Goal: Information Seeking & Learning: Learn about a topic

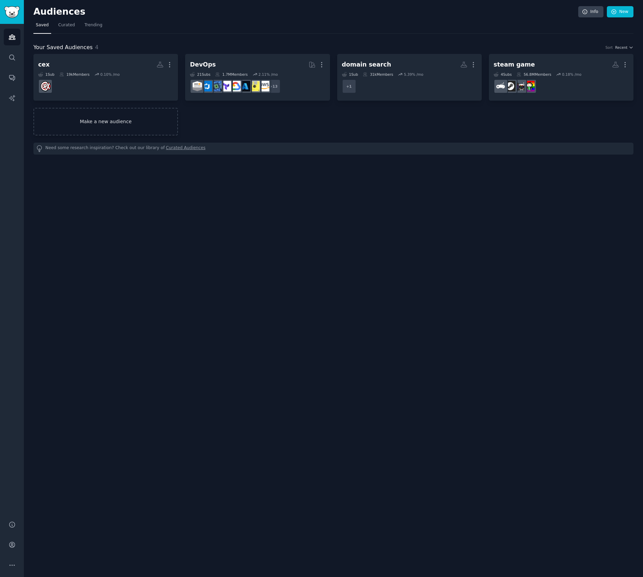
click at [122, 122] on link "Make a new audience" at bounding box center [105, 122] width 145 height 28
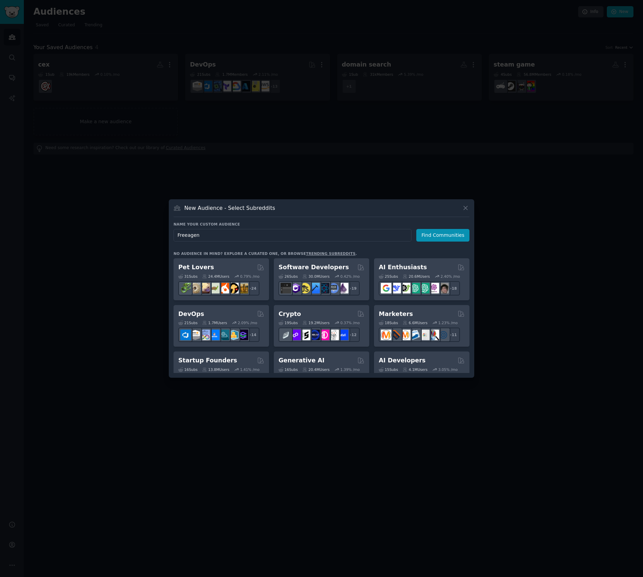
type input "Freeagent"
click button "Find Communities" at bounding box center [442, 235] width 53 height 13
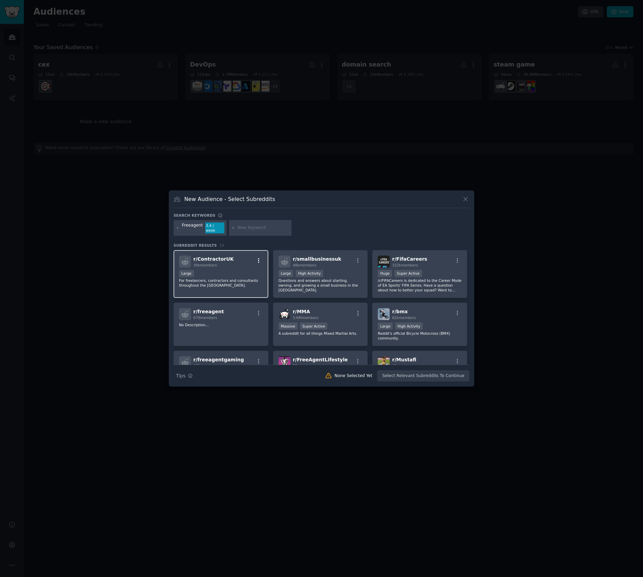
click at [259, 259] on icon "button" at bounding box center [259, 260] width 6 height 6
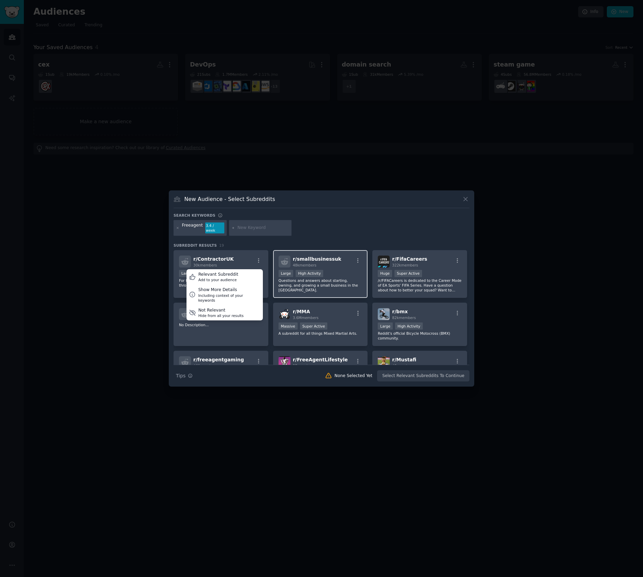
click at [310, 238] on div "Search keywords Freeagent 3.4 / week Subreddit Results 19 r/ ContractorUK 30k m…" at bounding box center [322, 297] width 296 height 169
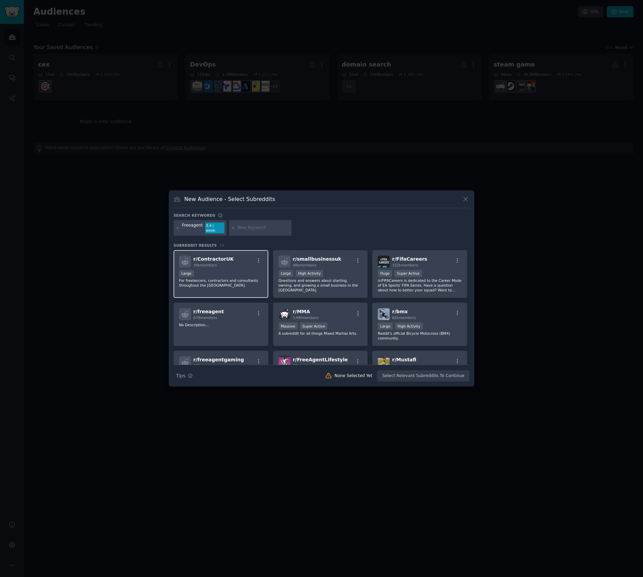
click at [242, 270] on div "Large" at bounding box center [221, 274] width 84 height 9
click at [345, 257] on div "r/ smallbusinessuk 48k members" at bounding box center [321, 261] width 84 height 12
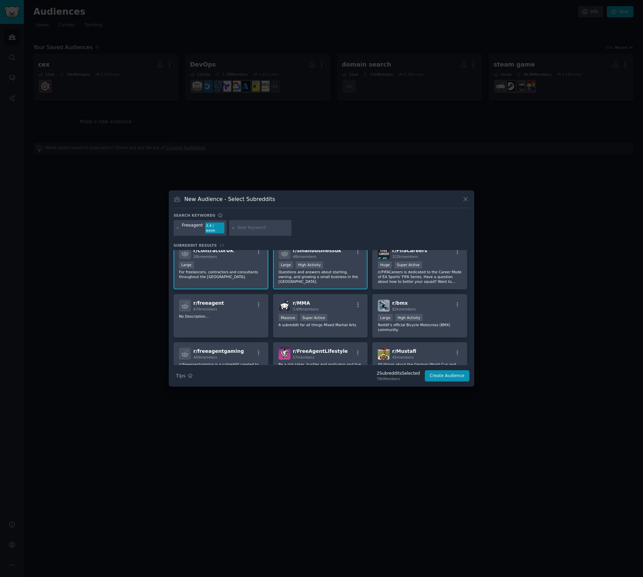
scroll to position [20, 0]
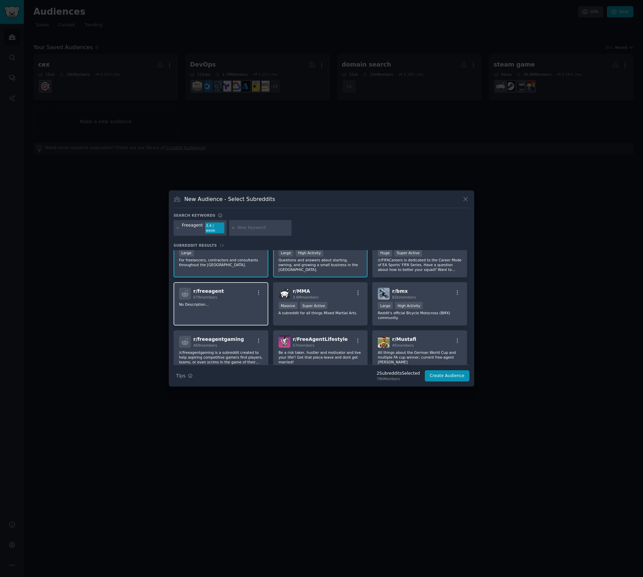
click at [245, 297] on div "r/ freeagent 679 members No Description..." at bounding box center [221, 303] width 95 height 43
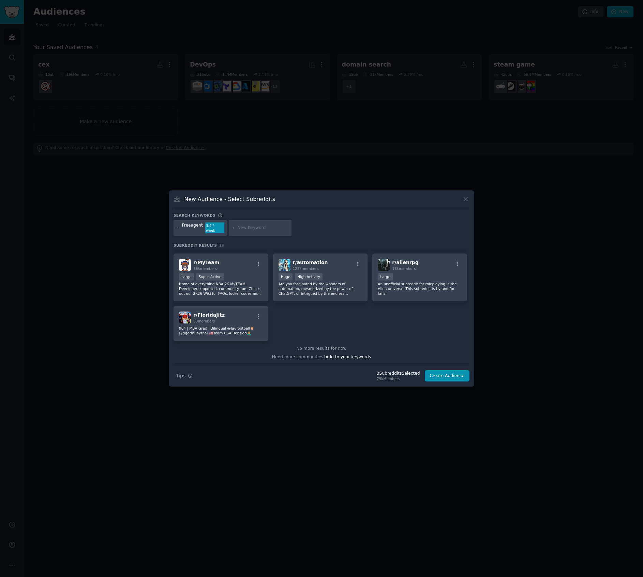
scroll to position [0, 0]
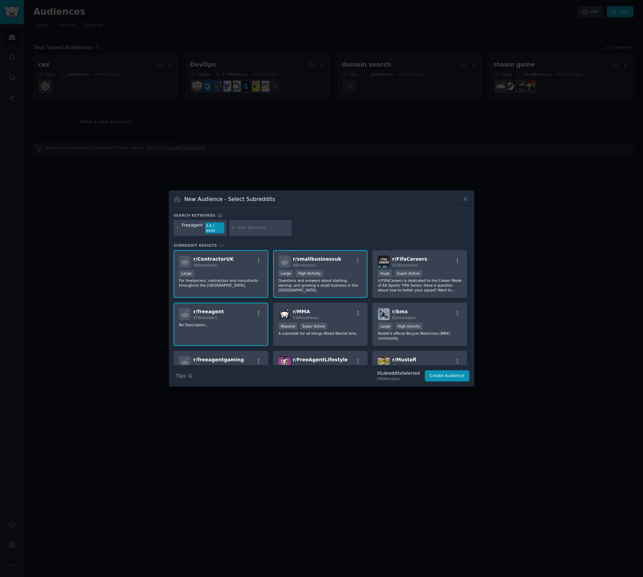
click at [249, 226] on input "text" at bounding box center [263, 228] width 52 height 6
type input "free agent software"
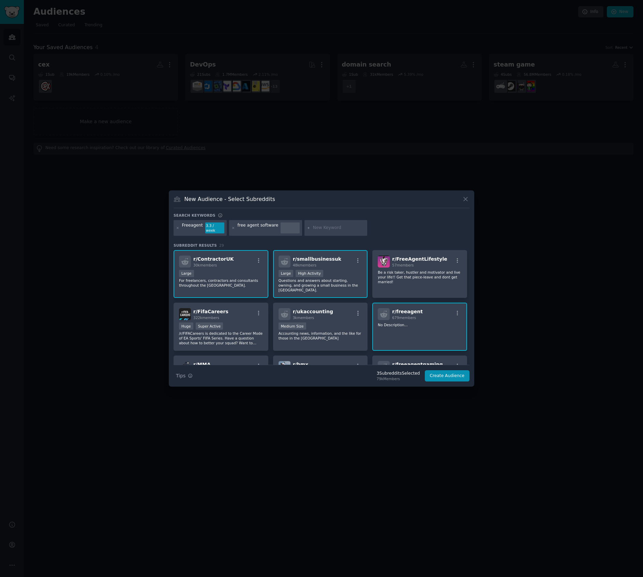
click at [385, 226] on div "Freeagent 3.3 / week free agent software" at bounding box center [322, 229] width 296 height 18
click at [362, 333] on div "r/ ukaccounting 3k members 1000 - 10,000 members Medium Size Accounting news, i…" at bounding box center [320, 326] width 95 height 48
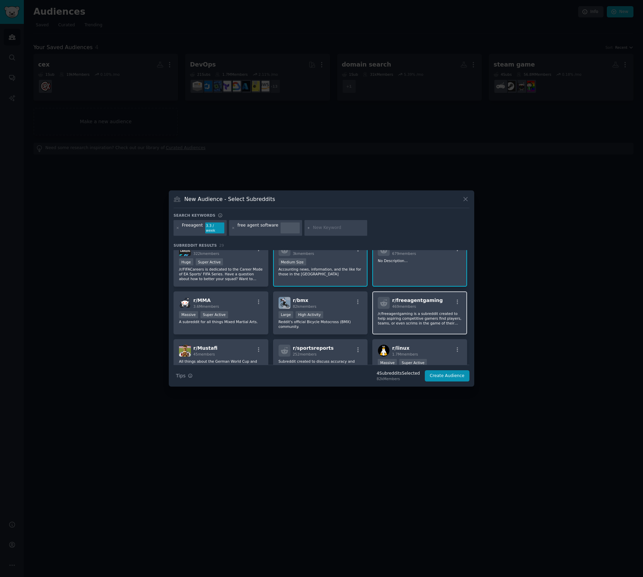
scroll to position [51, 0]
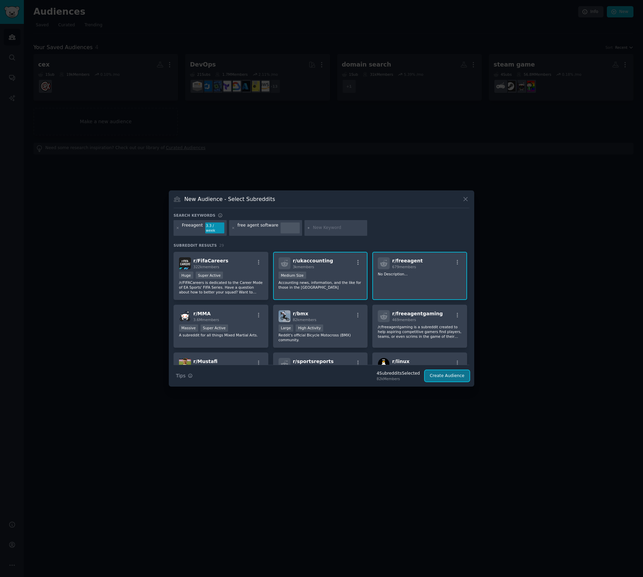
click at [446, 374] on button "Create Audience" at bounding box center [447, 376] width 45 height 12
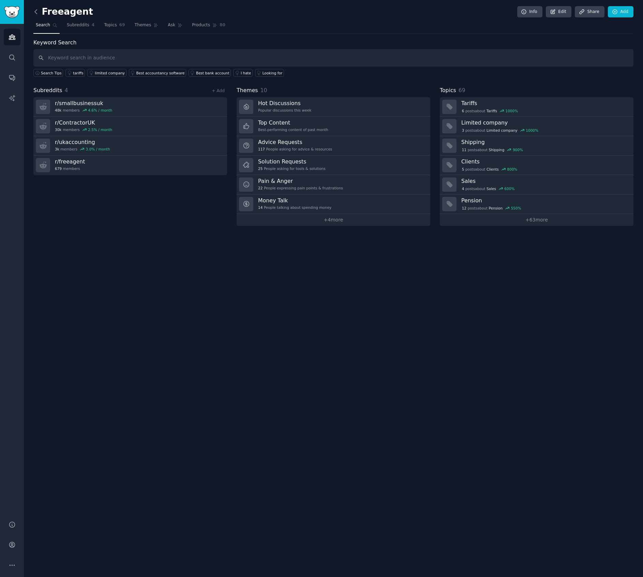
click at [36, 14] on icon at bounding box center [35, 11] width 7 height 7
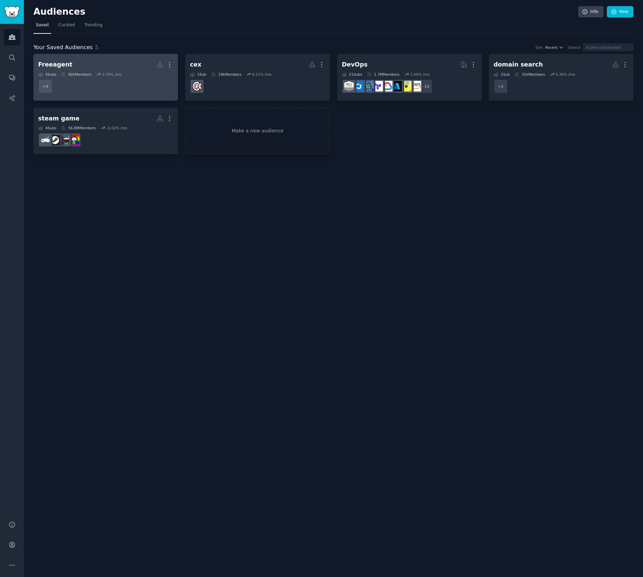
click at [142, 83] on dd "+ 4" at bounding box center [105, 86] width 135 height 19
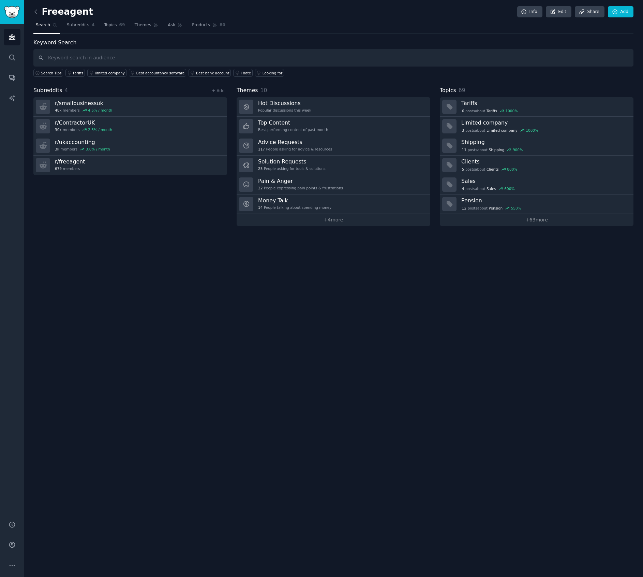
drag, startPoint x: 352, startPoint y: 335, endPoint x: 436, endPoint y: 264, distance: 110.3
click at [352, 335] on div "Freeagent Info Edit Share Add Search Subreddits 4 Topics 69 Themes Ask Products…" at bounding box center [333, 288] width 619 height 577
drag, startPoint x: 87, startPoint y: 21, endPoint x: 117, endPoint y: 22, distance: 29.7
click at [87, 21] on link "Subreddits 4" at bounding box center [80, 27] width 32 height 14
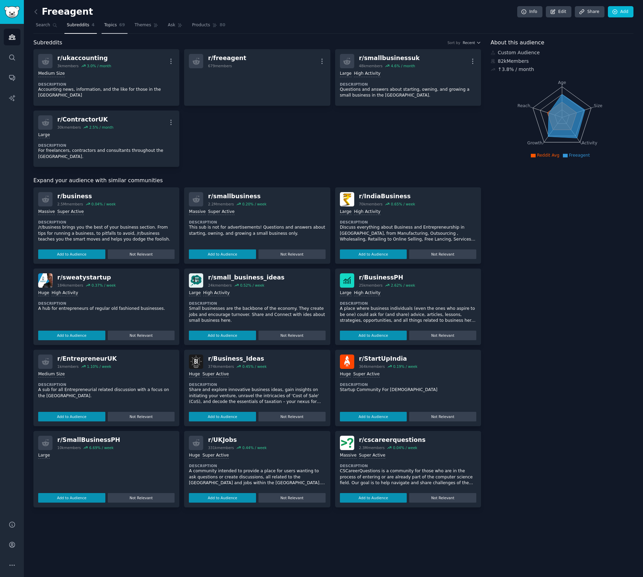
click at [115, 28] on span "Topics" at bounding box center [110, 25] width 13 height 6
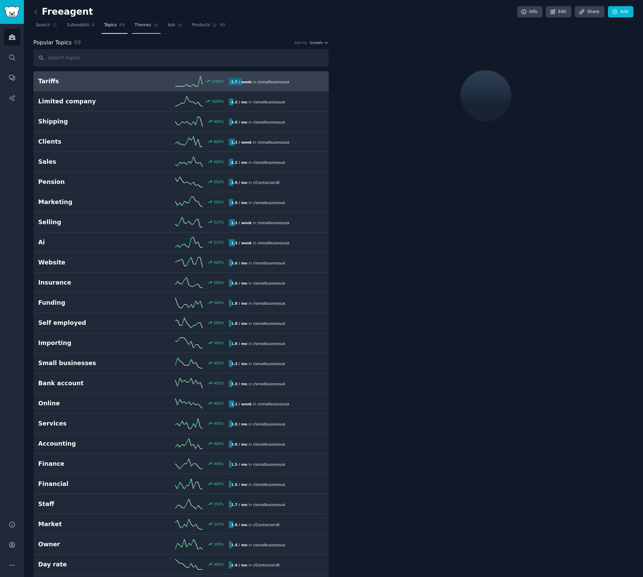
click at [142, 22] on span "Themes" at bounding box center [143, 25] width 17 height 6
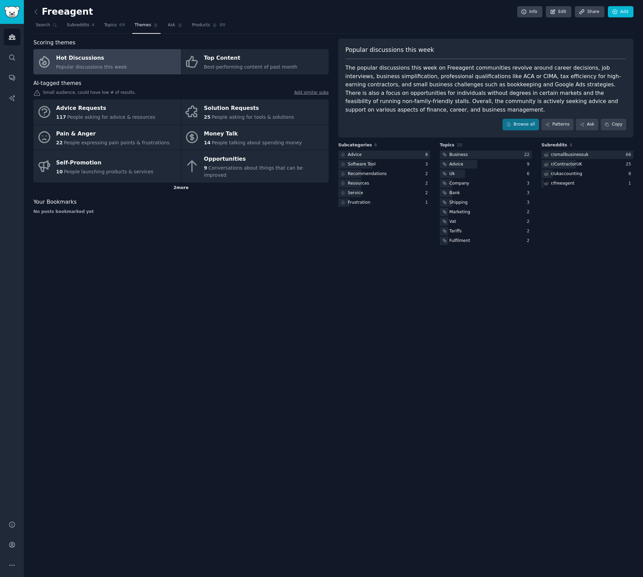
click at [173, 182] on div "2 more" at bounding box center [180, 187] width 295 height 11
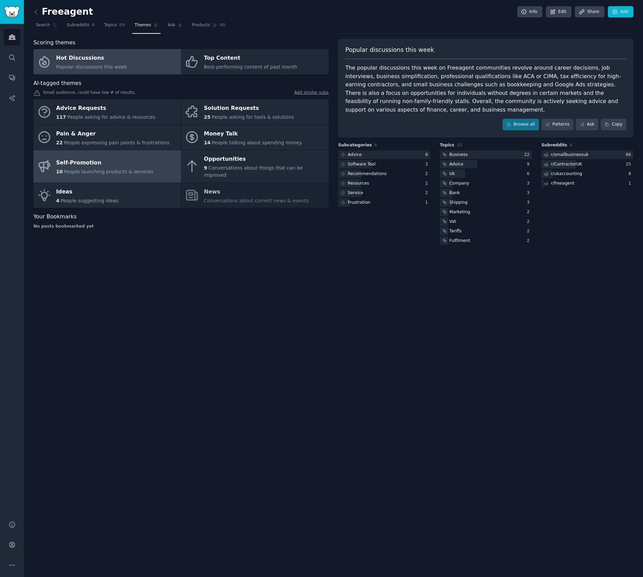
click at [132, 160] on div "Self-Promotion" at bounding box center [104, 162] width 97 height 11
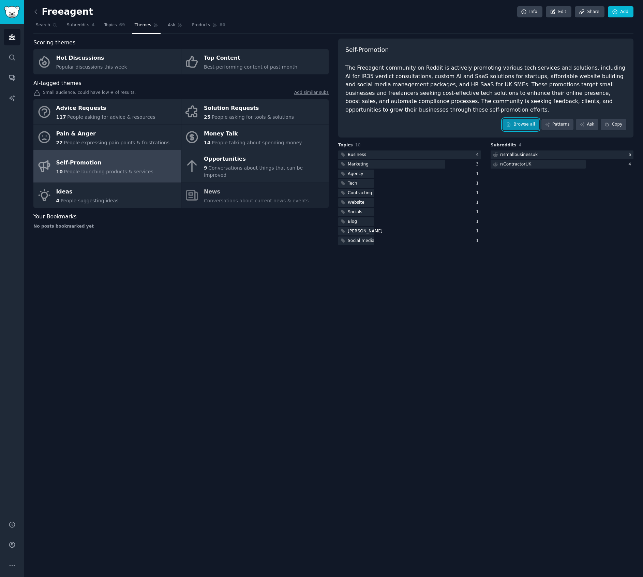
click at [516, 125] on link "Browse all" at bounding box center [521, 125] width 36 height 12
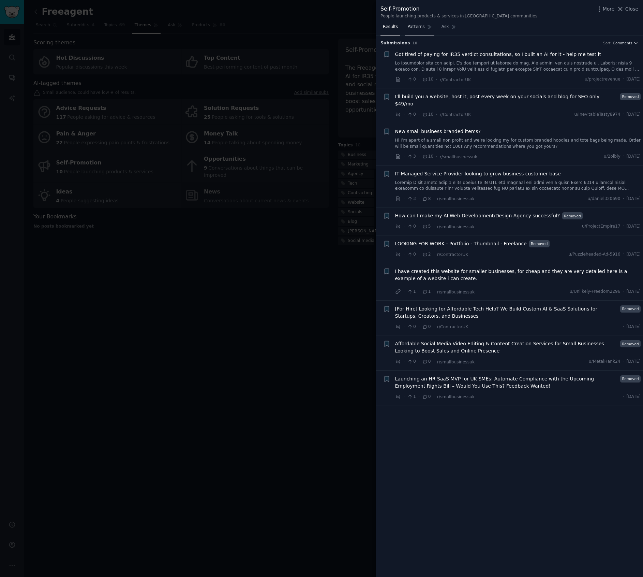
click at [420, 30] on link "Patterns" at bounding box center [419, 28] width 29 height 14
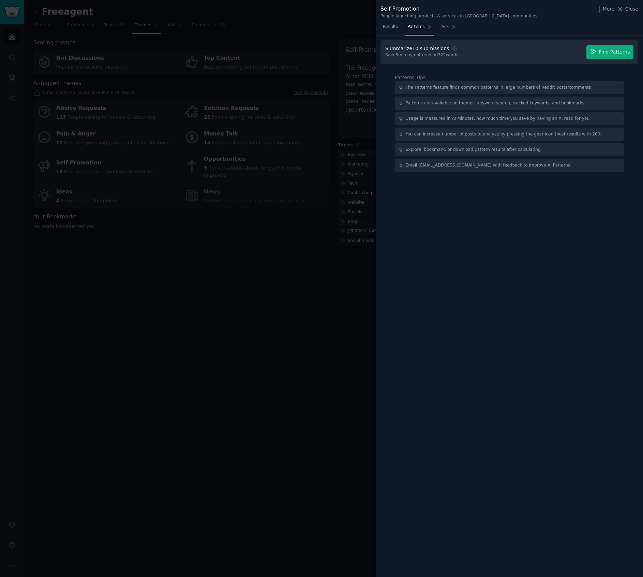
drag, startPoint x: 307, startPoint y: 234, endPoint x: 331, endPoint y: 218, distance: 28.5
click at [308, 234] on div at bounding box center [321, 288] width 643 height 577
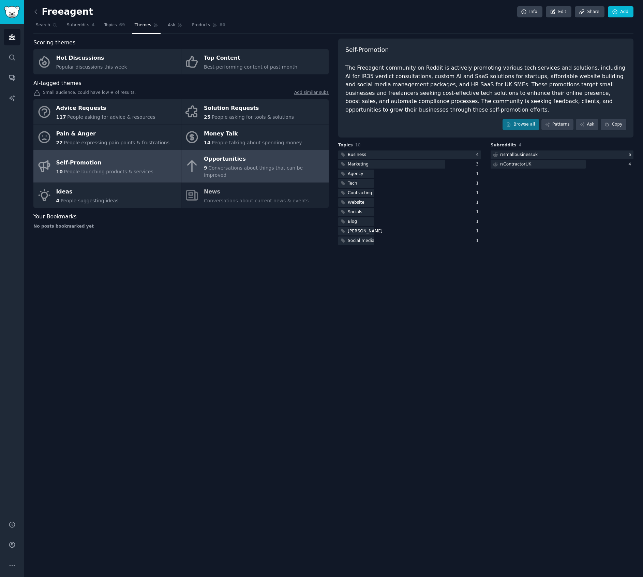
click at [238, 169] on span "Conversations about things that can be improved" at bounding box center [253, 171] width 99 height 13
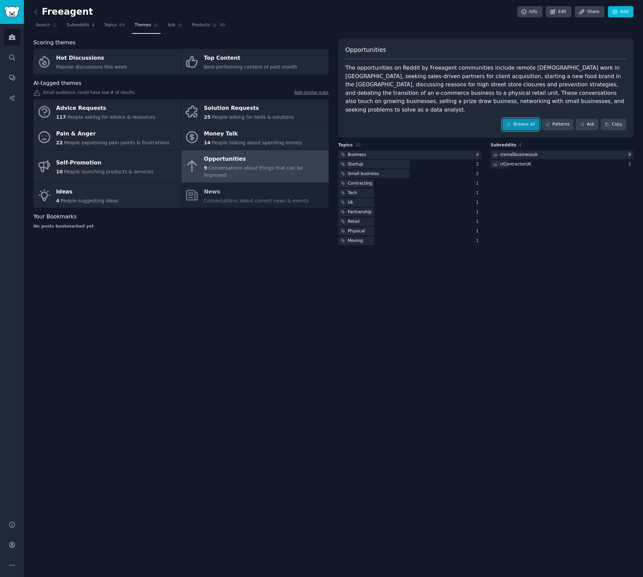
click at [532, 119] on link "Browse all" at bounding box center [521, 125] width 36 height 12
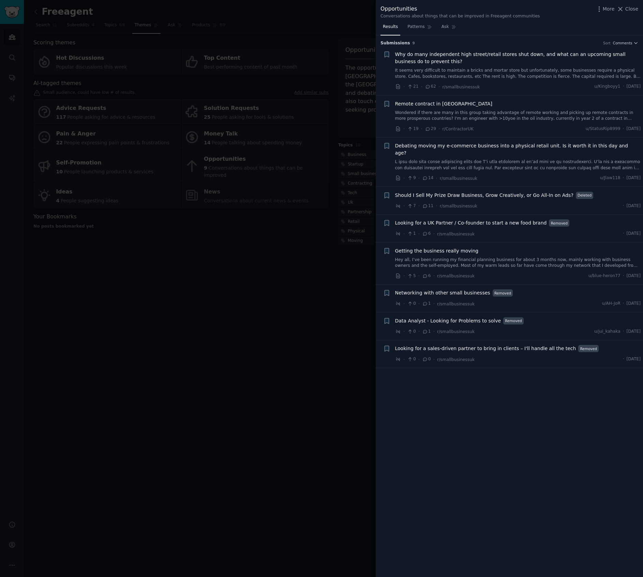
drag, startPoint x: 324, startPoint y: 264, endPoint x: 322, endPoint y: 247, distance: 16.9
click at [324, 264] on div at bounding box center [321, 288] width 643 height 577
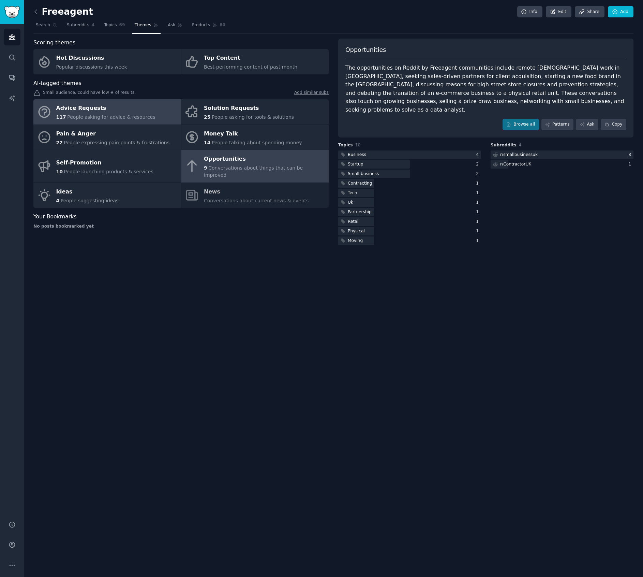
drag, startPoint x: 124, startPoint y: 121, endPoint x: 134, endPoint y: 124, distance: 10.1
click at [124, 121] on link "Advice Requests 117 People asking for advice & resources" at bounding box center [107, 111] width 148 height 25
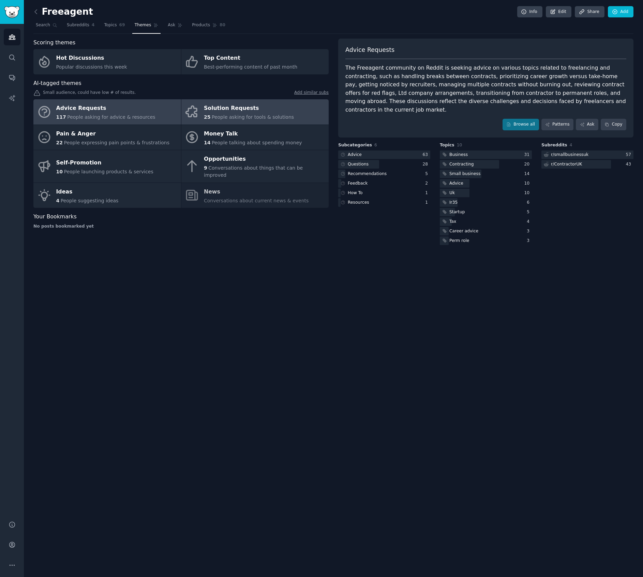
click at [302, 111] on link "Solution Requests 25 People asking for tools & solutions" at bounding box center [255, 111] width 148 height 25
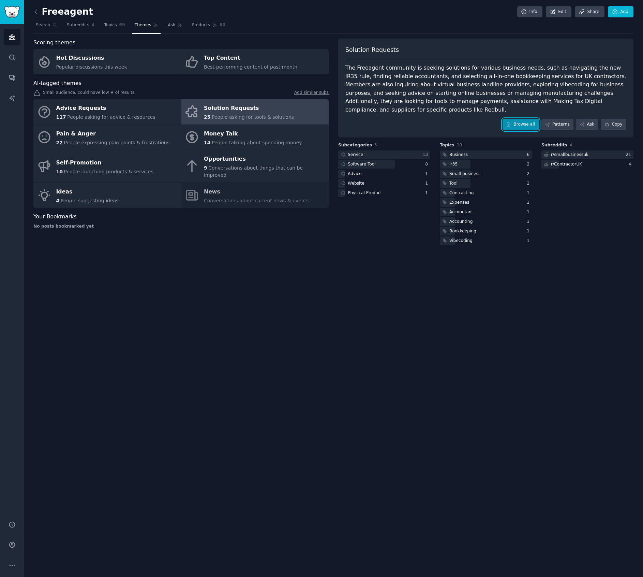
click at [517, 119] on link "Browse all" at bounding box center [521, 125] width 36 height 12
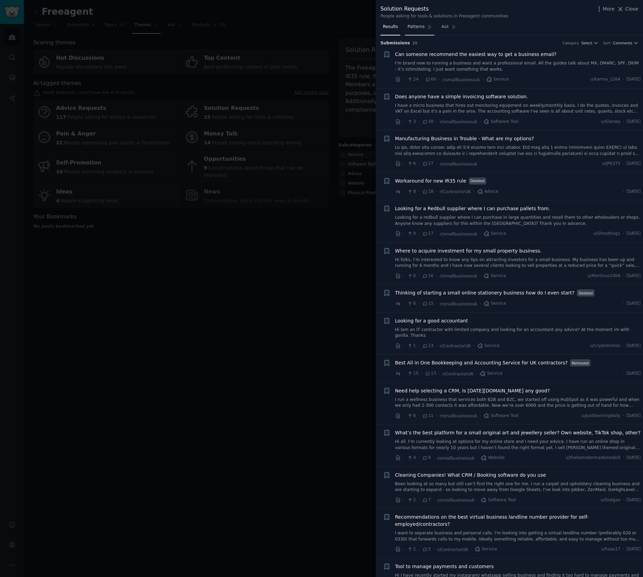
click at [422, 27] on span "Patterns" at bounding box center [415, 27] width 17 height 6
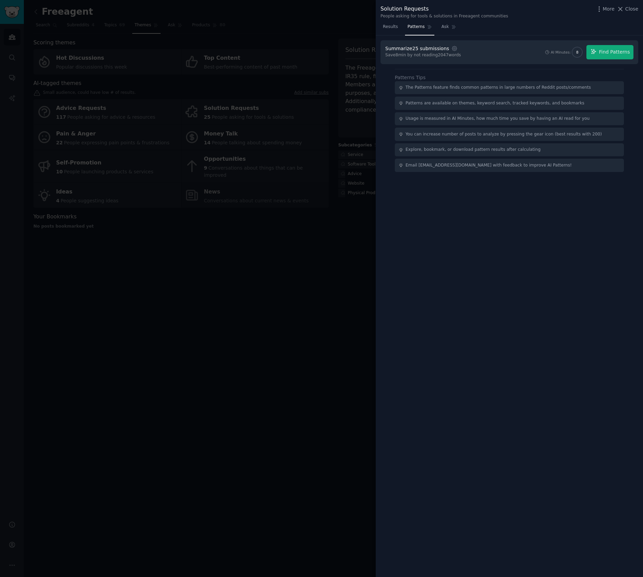
click at [444, 47] on div "Summarize 25 submissions" at bounding box center [417, 48] width 64 height 7
click at [451, 47] on icon "button" at bounding box center [454, 48] width 6 height 6
click at [521, 67] on span "500" at bounding box center [525, 65] width 8 height 6
click at [519, 67] on input "500" at bounding box center [516, 65] width 5 height 5
click at [451, 55] on div "Save 8 min by not reading 2047 words" at bounding box center [423, 55] width 76 height 6
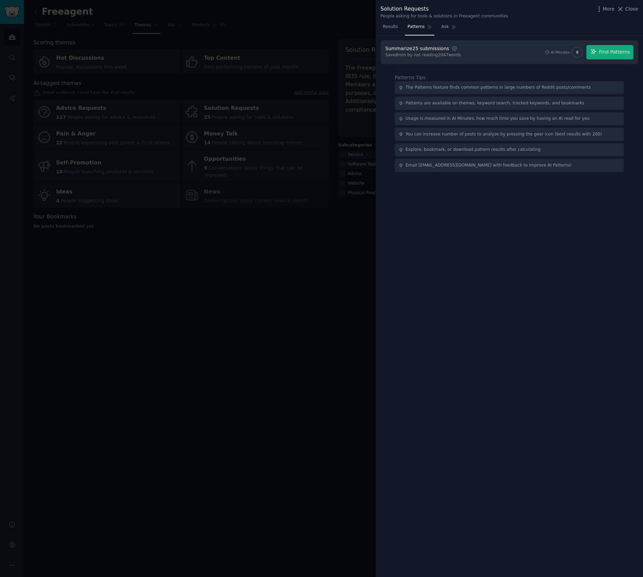
click at [450, 53] on div "Save 8 min by not reading 2047 words" at bounding box center [423, 55] width 76 height 6
drag, startPoint x: 450, startPoint y: 49, endPoint x: 449, endPoint y: 65, distance: 16.0
click at [451, 49] on icon "button" at bounding box center [454, 48] width 6 height 6
click at [477, 67] on span "100" at bounding box center [481, 65] width 8 height 6
click at [473, 67] on input "100" at bounding box center [472, 65] width 5 height 5
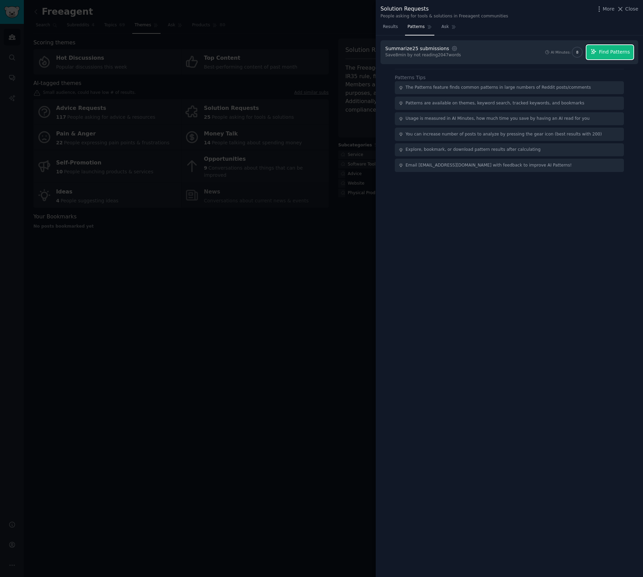
click at [628, 50] on span "Find Patterns" at bounding box center [614, 51] width 31 height 7
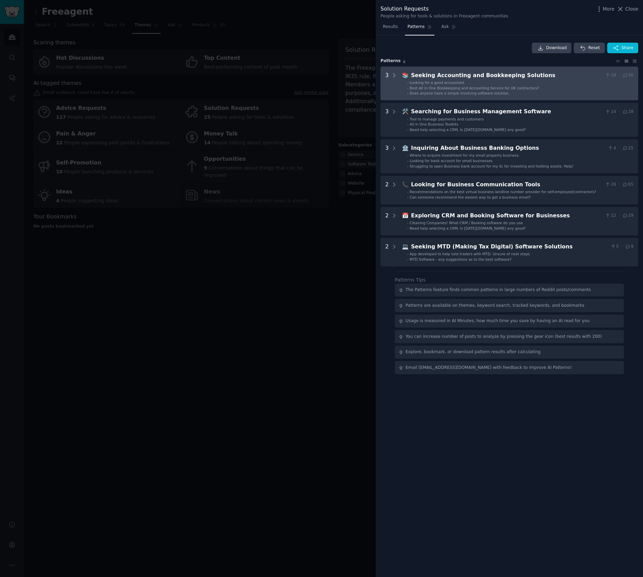
click at [513, 91] on li "- Does anyone have a simple invoicing software solution." at bounding box center [520, 93] width 226 height 5
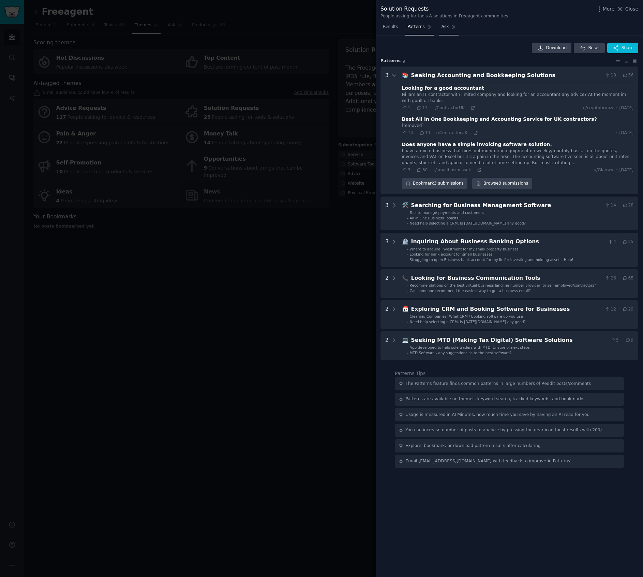
click at [448, 30] on link "Ask" at bounding box center [448, 28] width 19 height 14
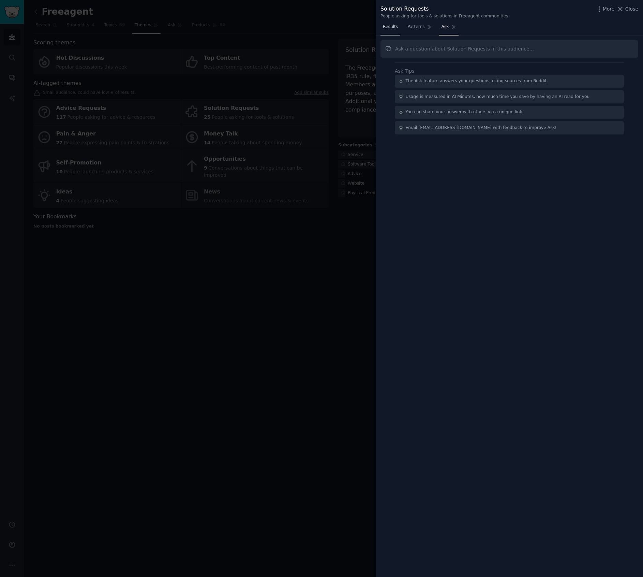
click at [392, 25] on span "Results" at bounding box center [390, 27] width 15 height 6
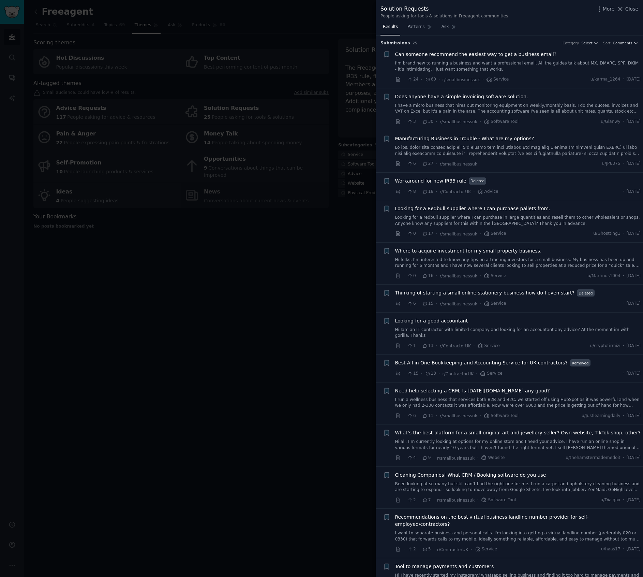
click at [355, 256] on div at bounding box center [321, 288] width 643 height 577
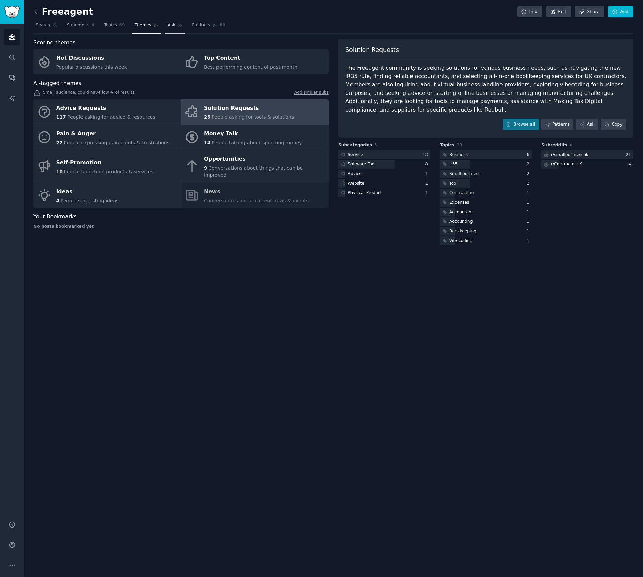
click at [174, 30] on link "Ask" at bounding box center [174, 27] width 19 height 14
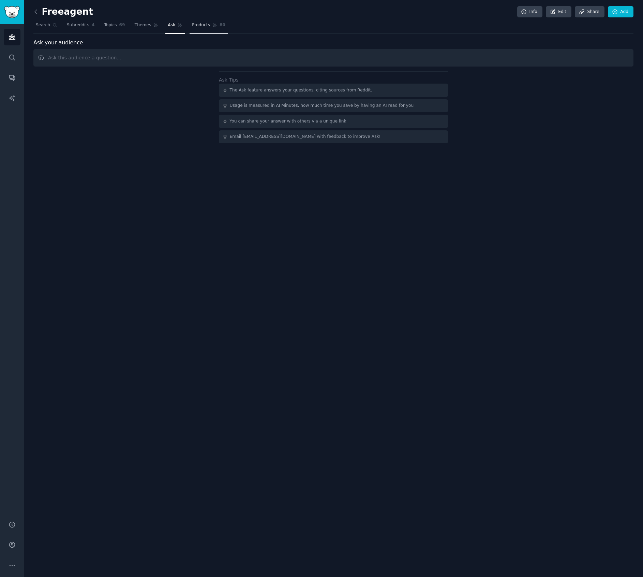
click at [212, 24] on icon at bounding box center [214, 25] width 5 height 5
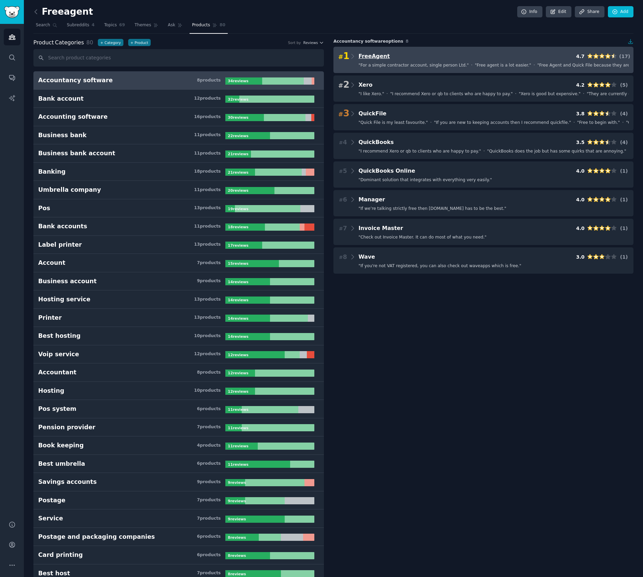
click at [381, 56] on span "FreeAgent" at bounding box center [374, 56] width 31 height 6
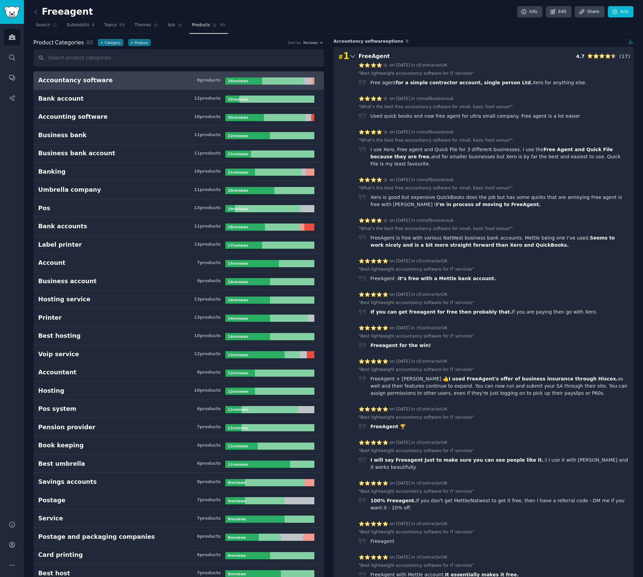
click at [362, 59] on h3 "FreeAgent" at bounding box center [374, 56] width 31 height 9
click at [383, 56] on span "FreeAgent" at bounding box center [374, 56] width 31 height 6
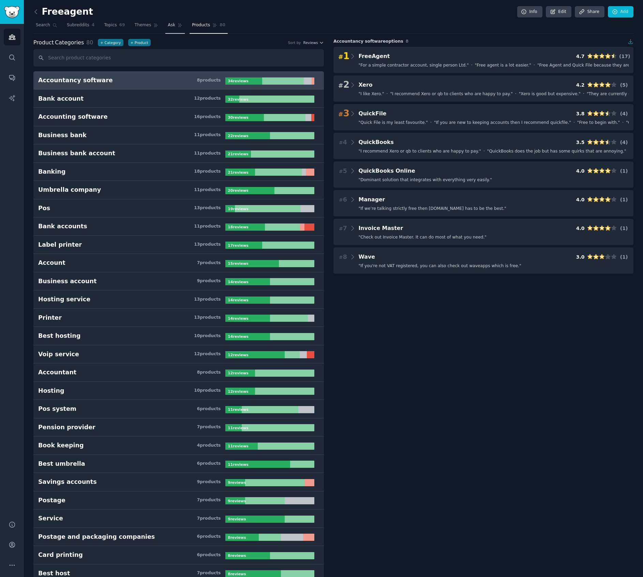
click at [172, 29] on link "Ask" at bounding box center [174, 27] width 19 height 14
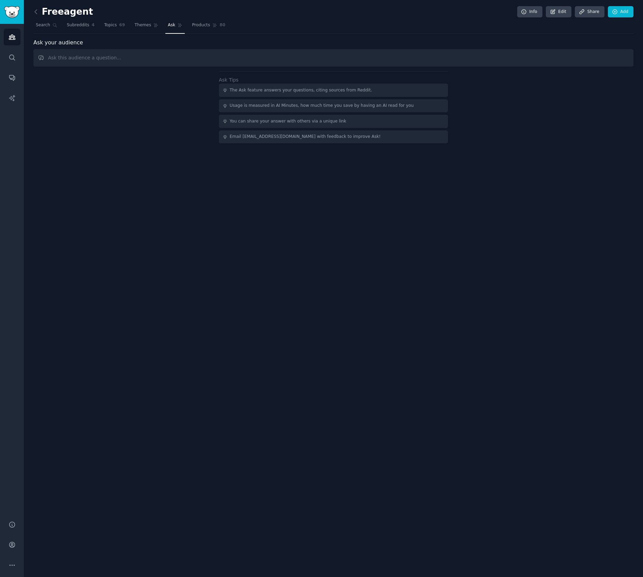
click at [172, 62] on input "text" at bounding box center [333, 57] width 600 height 17
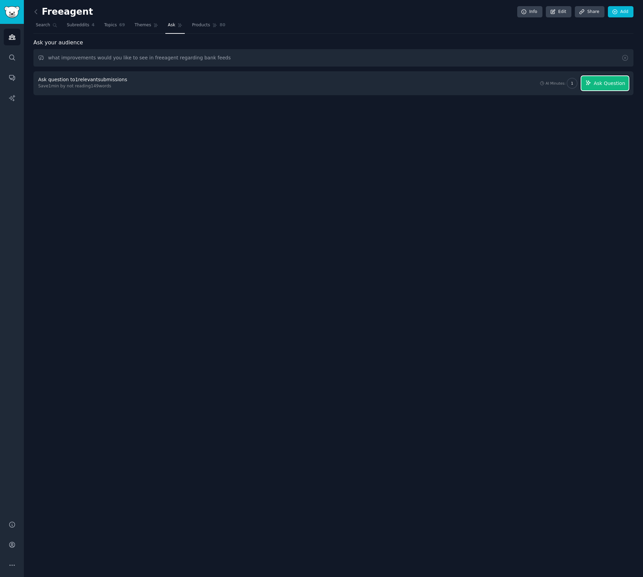
click at [610, 86] on span "Ask Question" at bounding box center [609, 83] width 31 height 7
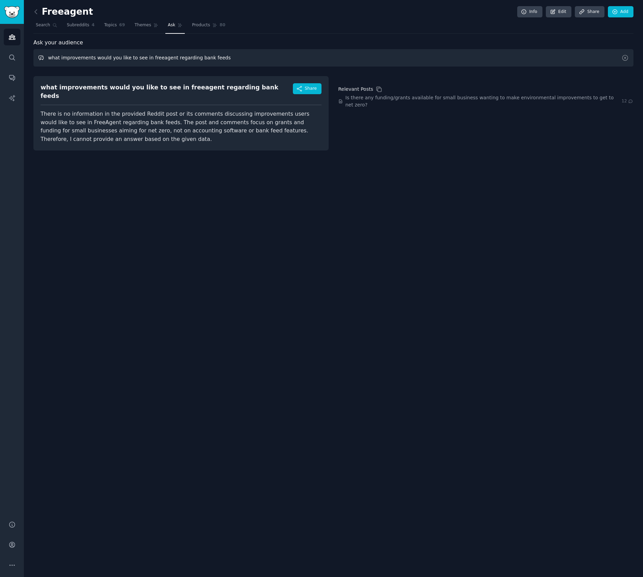
drag, startPoint x: 150, startPoint y: 55, endPoint x: 139, endPoint y: 69, distance: 17.4
click at [150, 55] on input "what improvements would you like to see in freeagent regarding bank feeds" at bounding box center [333, 57] width 600 height 17
click at [134, 67] on div "Ask your audience what improvements would you like to see in freeagent regardin…" at bounding box center [333, 95] width 600 height 112
click at [134, 64] on input "what improvements would you like to see in freeagent regarding bank feeds" at bounding box center [333, 57] width 600 height 17
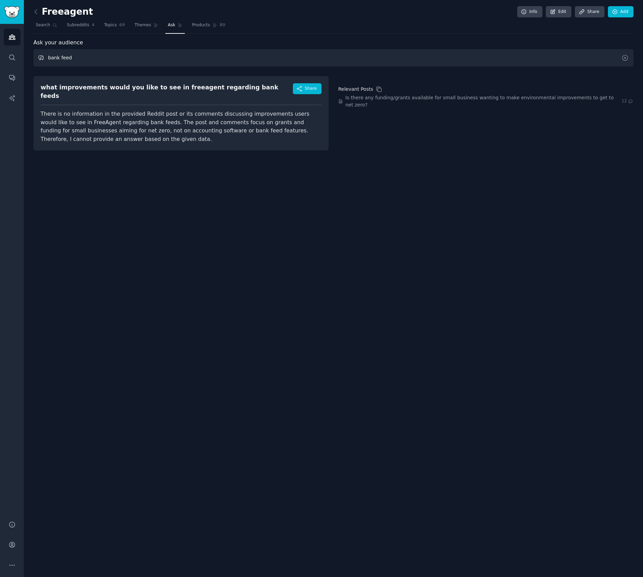
type input "bank feed"
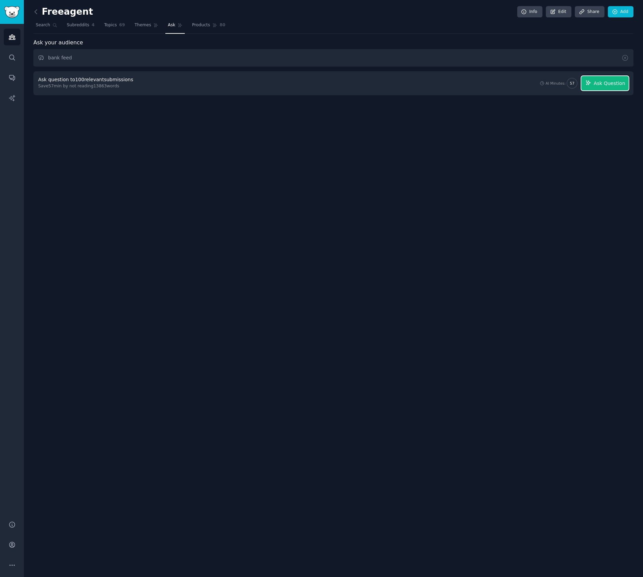
click at [602, 82] on span "Ask Question" at bounding box center [609, 83] width 31 height 7
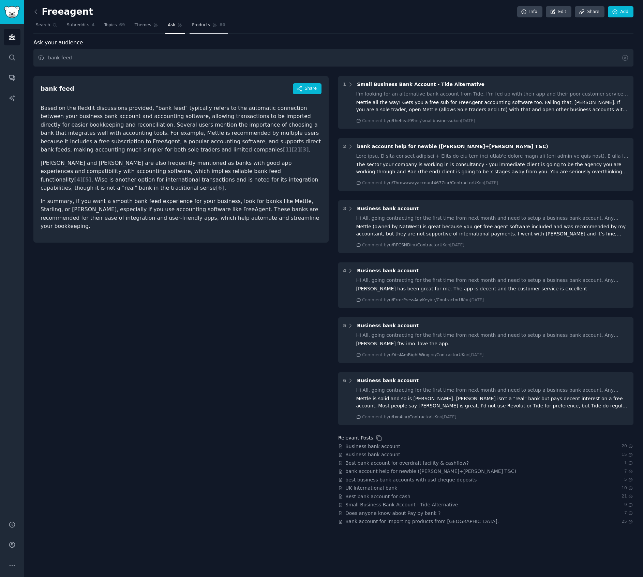
click at [199, 20] on link "Products 80" at bounding box center [209, 27] width 38 height 14
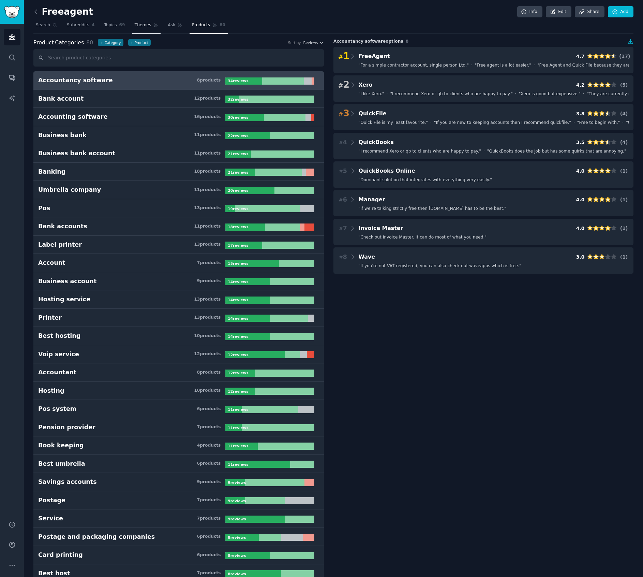
click at [147, 21] on link "Themes" at bounding box center [146, 27] width 29 height 14
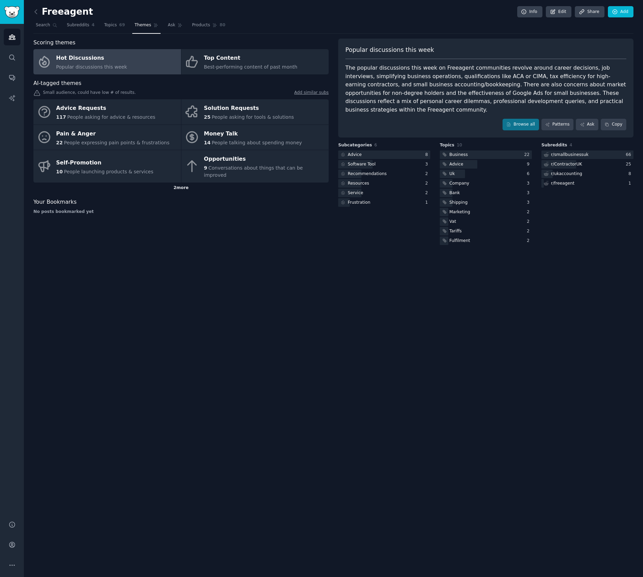
click at [184, 182] on div "2 more" at bounding box center [180, 187] width 295 height 11
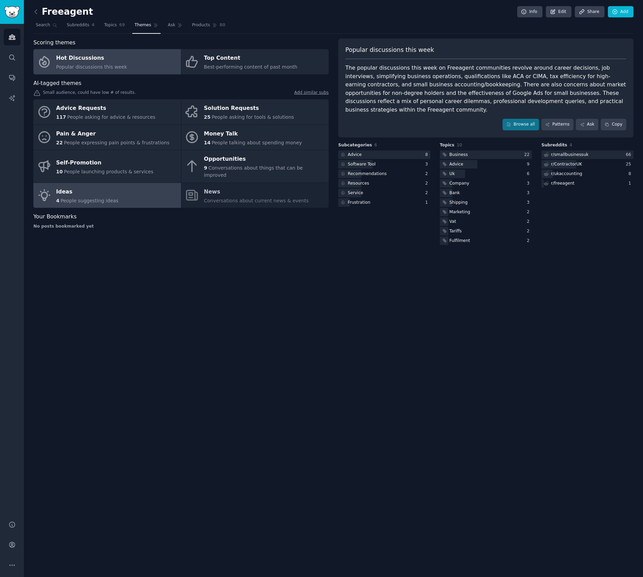
click at [123, 195] on link "Ideas 4 People suggesting ideas" at bounding box center [107, 195] width 148 height 25
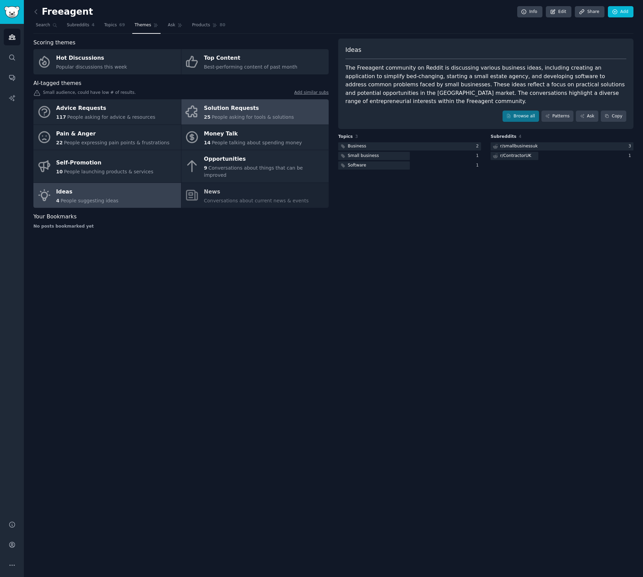
click at [269, 106] on div "Solution Requests" at bounding box center [249, 108] width 90 height 11
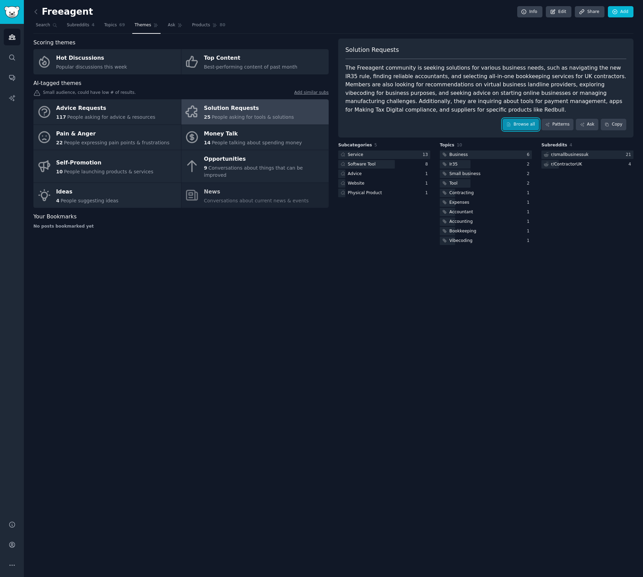
click at [510, 122] on icon at bounding box center [508, 124] width 5 height 5
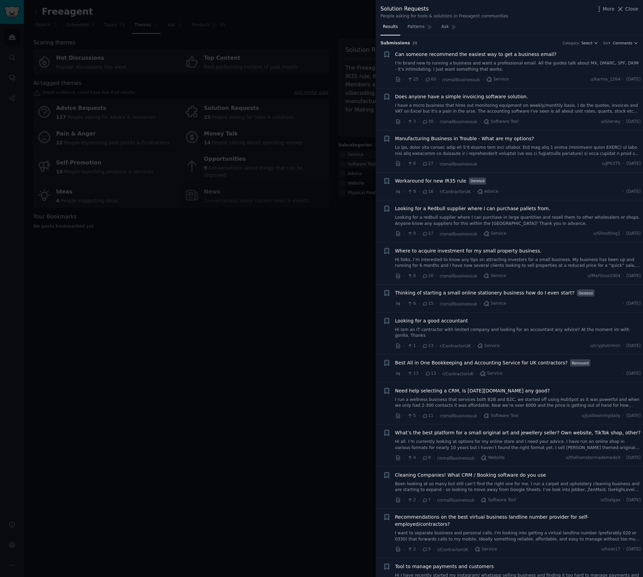
click at [257, 96] on div at bounding box center [321, 288] width 643 height 577
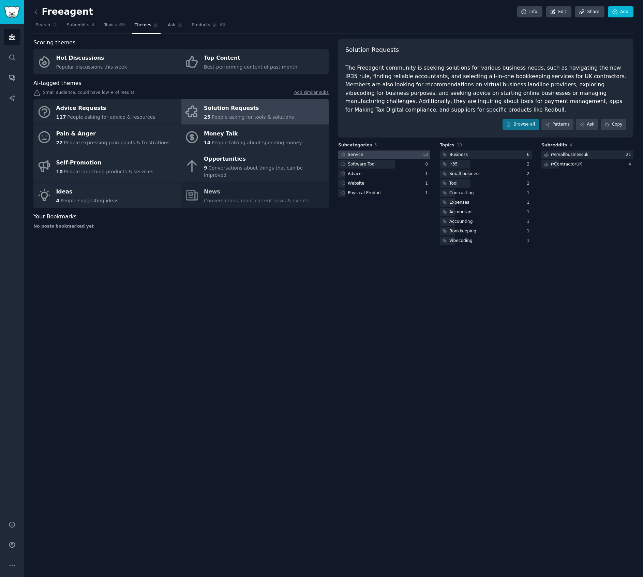
click at [393, 155] on div at bounding box center [384, 154] width 92 height 9
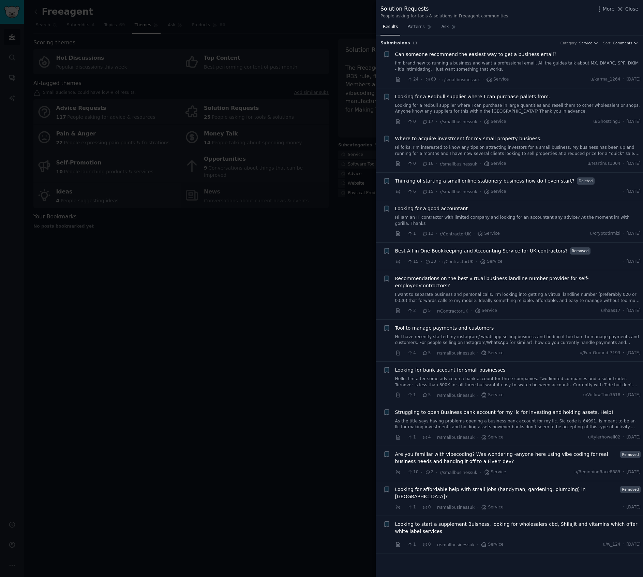
click at [492, 64] on link "I’m brand new to running a business and want a professional email. All the guid…" at bounding box center [518, 66] width 246 height 12
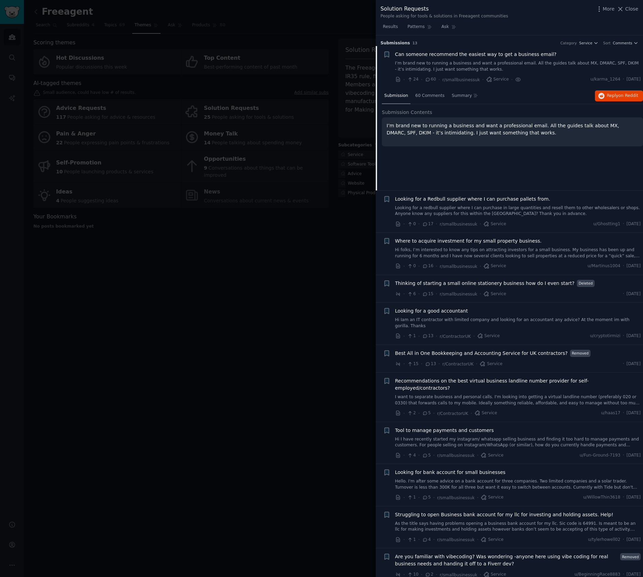
scroll to position [11, 0]
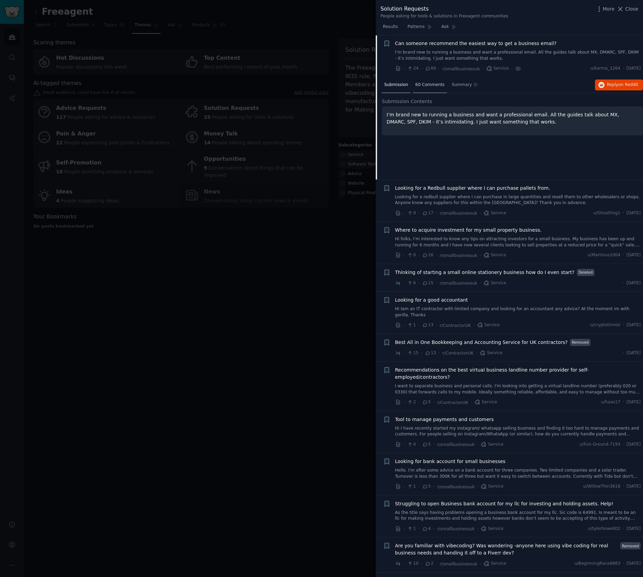
click at [425, 90] on div "60 Comments" at bounding box center [430, 85] width 34 height 16
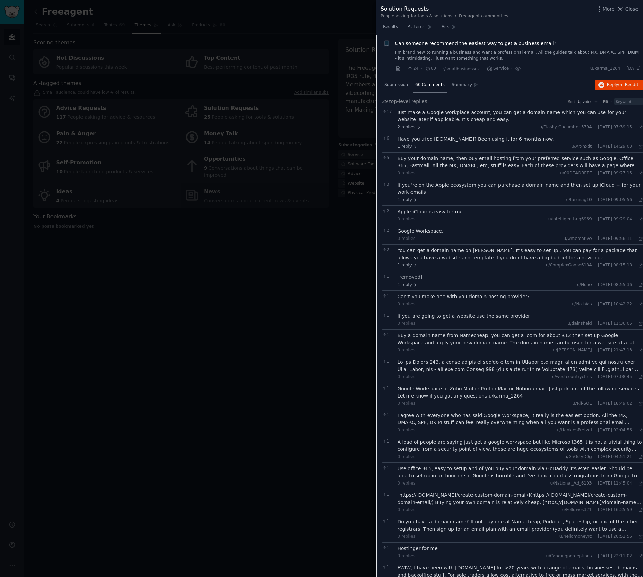
click at [455, 198] on div "1 reply u/tarunag10 · Thu 28/08/2025, 09:05:56 Thu 28/08/2025 ·" at bounding box center [521, 200] width 246 height 6
click at [360, 494] on div at bounding box center [321, 288] width 643 height 577
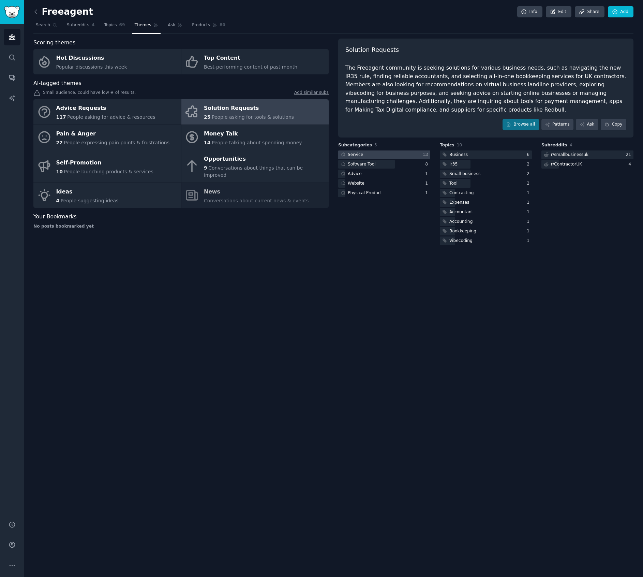
click at [397, 152] on div at bounding box center [384, 154] width 92 height 9
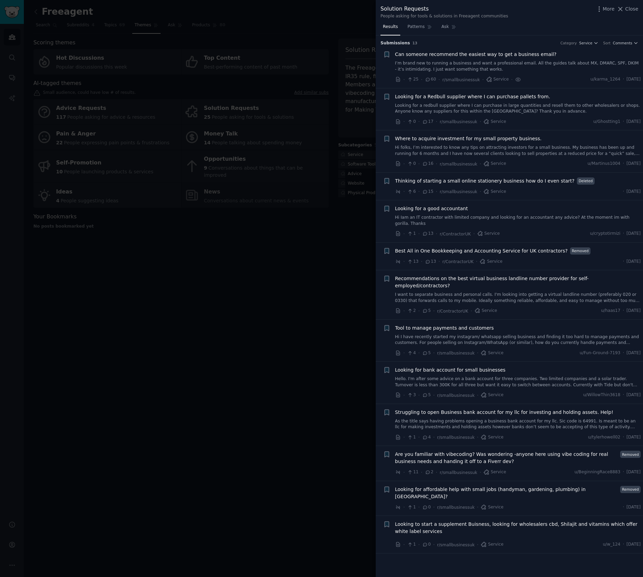
click at [224, 343] on div at bounding box center [321, 288] width 643 height 577
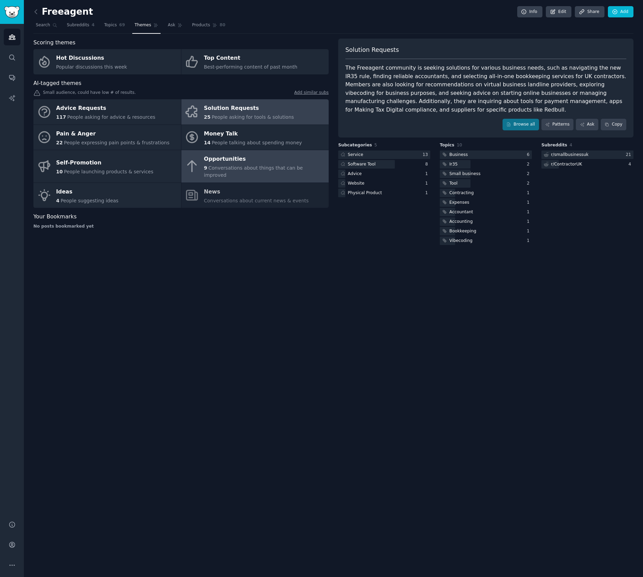
click at [288, 167] on span "Conversations about things that can be improved" at bounding box center [253, 171] width 99 height 13
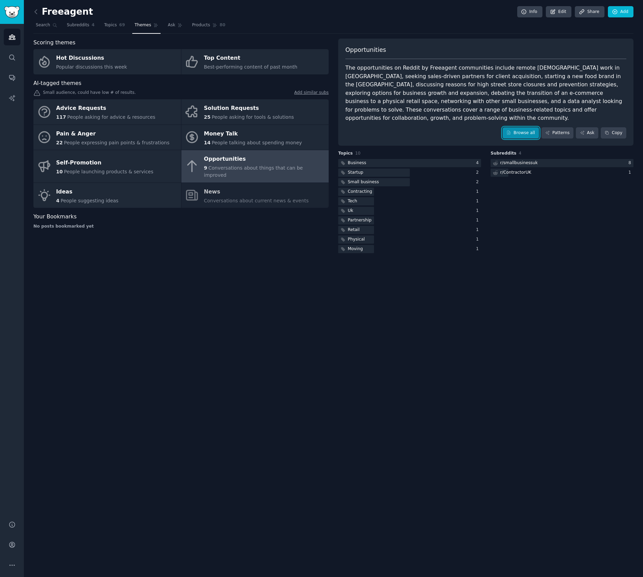
click at [522, 127] on link "Browse all" at bounding box center [521, 133] width 36 height 12
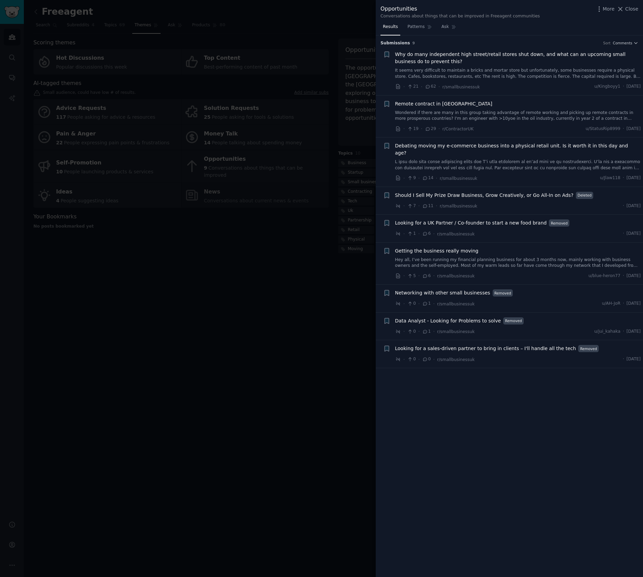
click at [196, 321] on div at bounding box center [321, 288] width 643 height 577
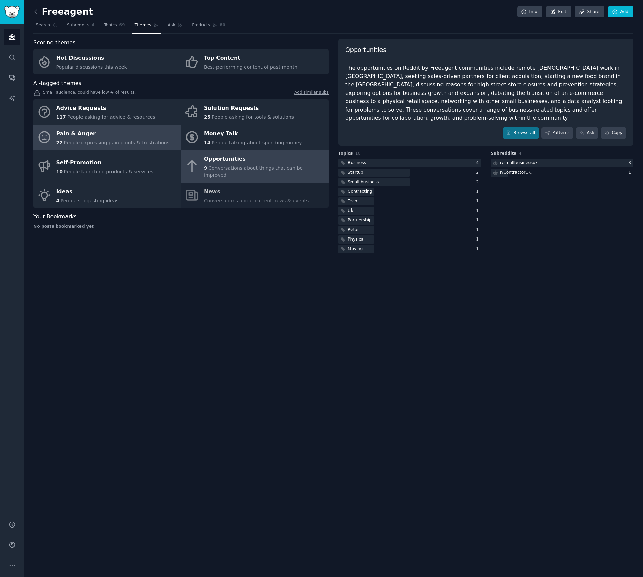
click at [105, 137] on div "Pain & Anger" at bounding box center [113, 133] width 114 height 11
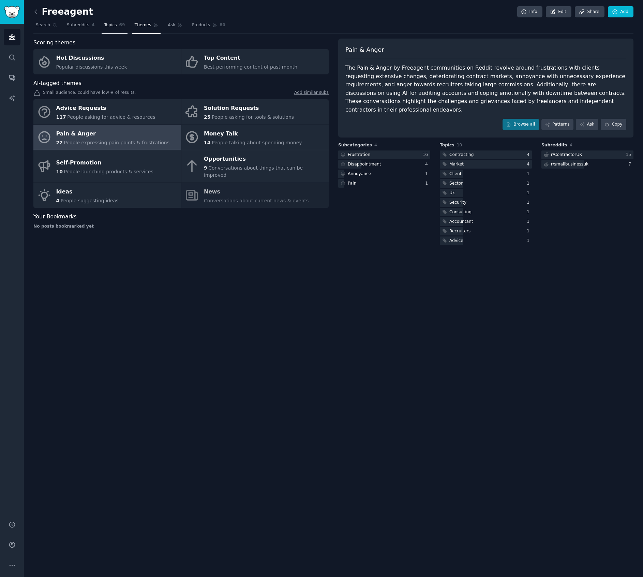
click at [120, 27] on span "69" at bounding box center [122, 25] width 6 height 6
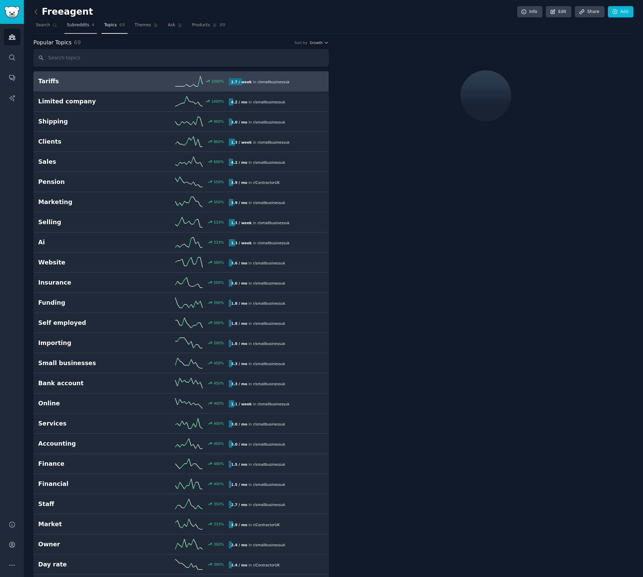
click at [86, 28] on span "Subreddits" at bounding box center [78, 25] width 23 height 6
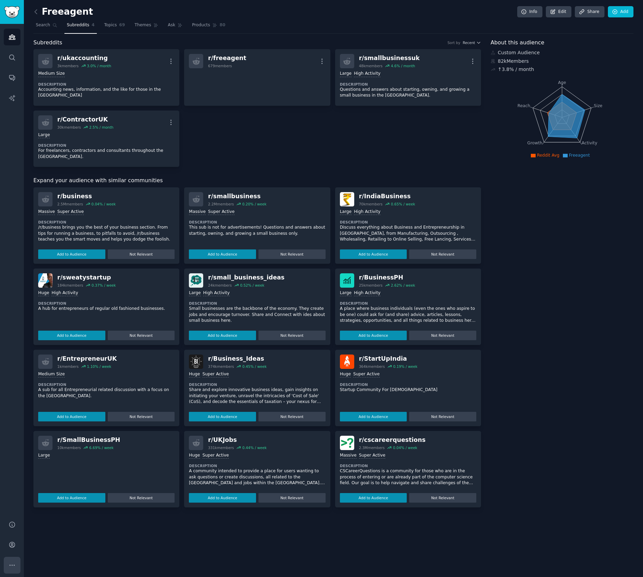
click at [13, 565] on icon "Sidebar" at bounding box center [12, 564] width 7 height 7
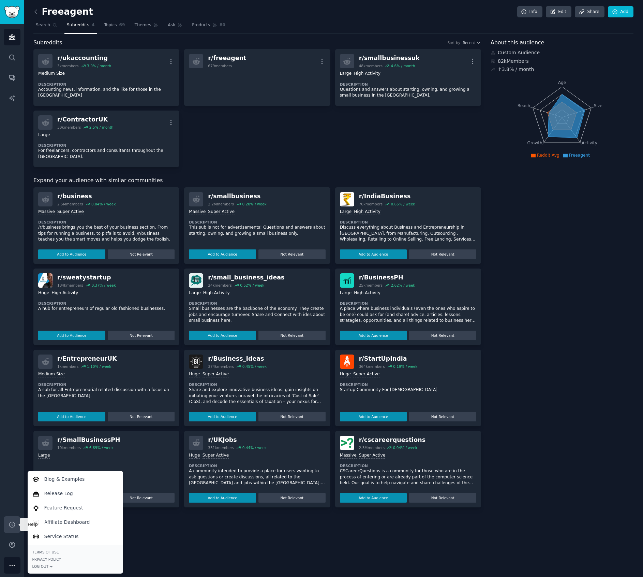
click at [13, 516] on link "Help" at bounding box center [12, 524] width 17 height 17
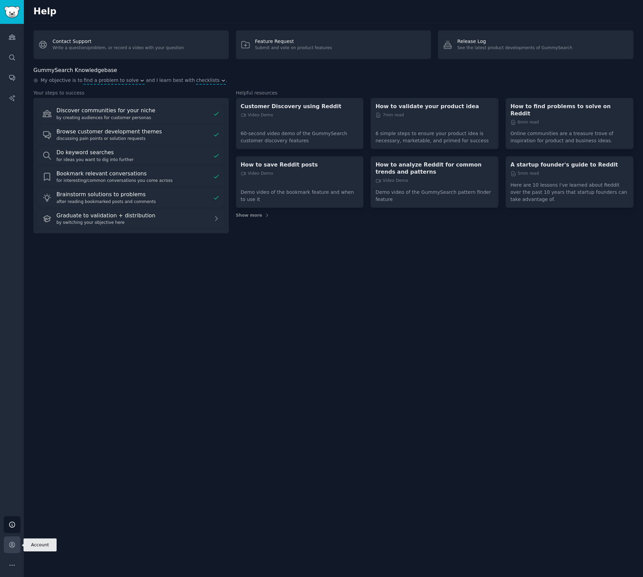
click at [17, 539] on link "Account" at bounding box center [12, 544] width 17 height 17
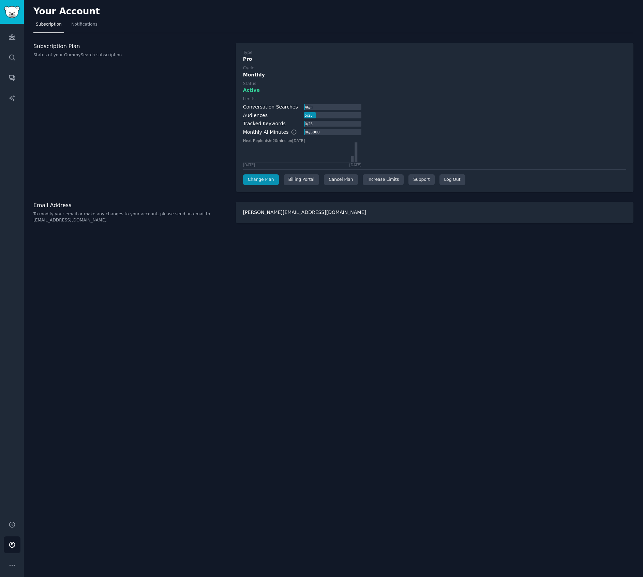
click at [264, 188] on div "Type Pro Cycle Monthly Status Active Limits Conversation Searches 46 / ∞ Audien…" at bounding box center [435, 118] width 398 height 150
click at [286, 182] on div "Billing Portal" at bounding box center [302, 179] width 36 height 11
click at [208, 197] on div "Your Account Subscription Notifications Subscription Plan Status of your GummyS…" at bounding box center [333, 288] width 619 height 577
click at [12, 38] on icon "Sidebar" at bounding box center [12, 36] width 7 height 7
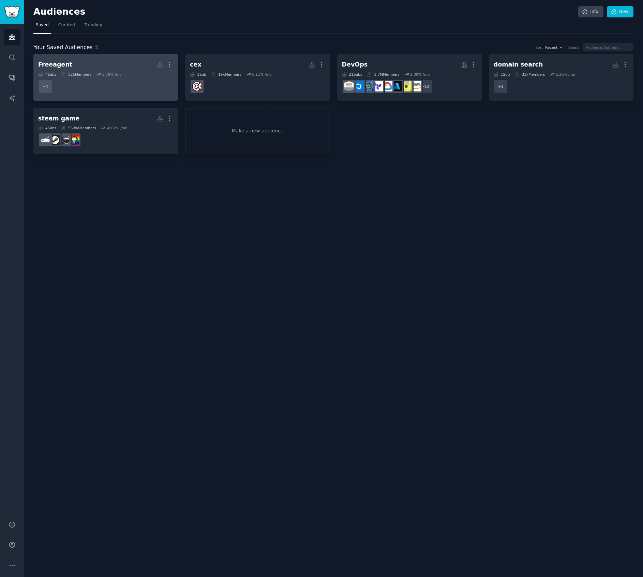
click at [91, 60] on h2 "Freeagent Custom Audience More" at bounding box center [105, 65] width 135 height 12
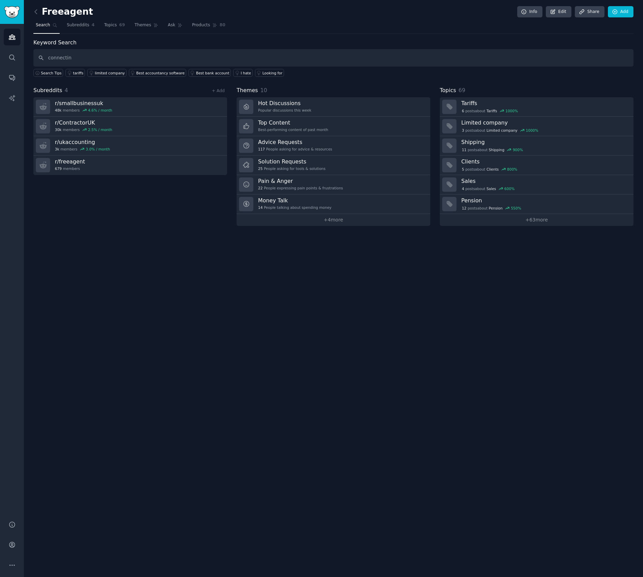
type input "connecting"
click at [86, 25] on span "Subreddits" at bounding box center [78, 25] width 23 height 6
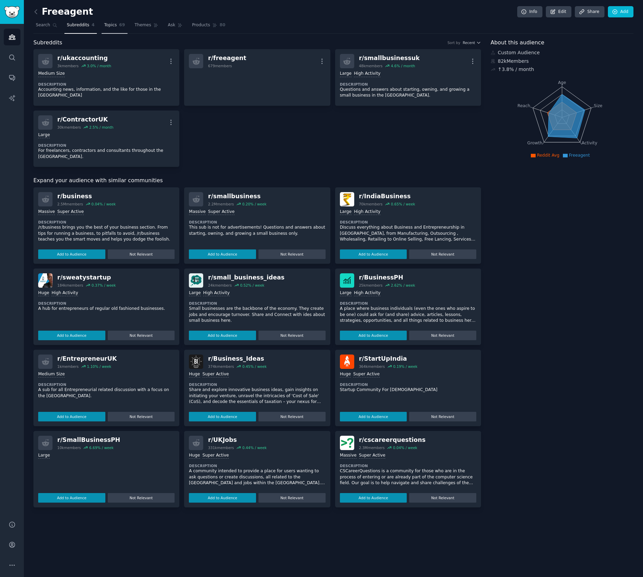
click at [122, 28] on link "Topics 69" at bounding box center [115, 27] width 26 height 14
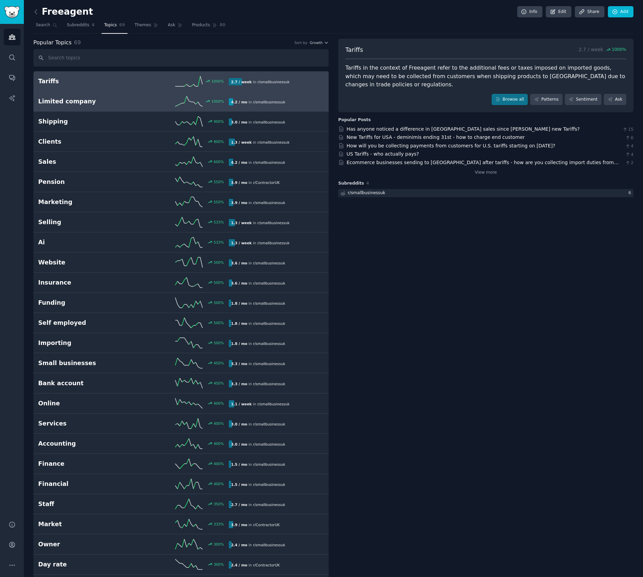
click at [286, 110] on link "Limited company 1000 % 4.2 / mo in r/ smallbusinessuk" at bounding box center [180, 101] width 295 height 20
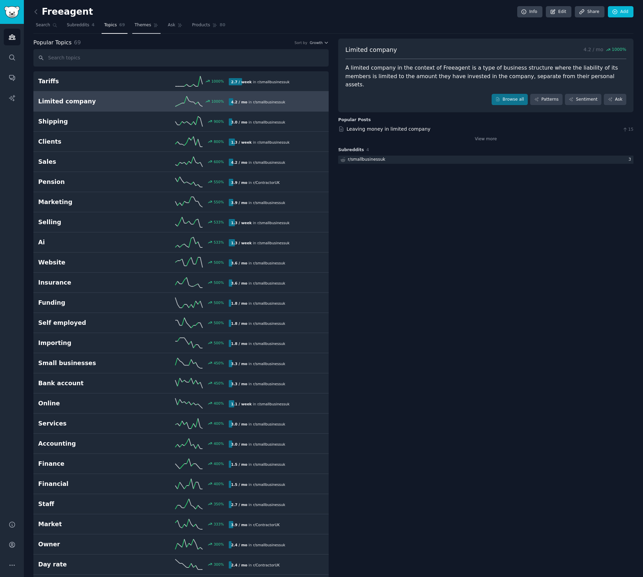
click at [137, 25] on span "Themes" at bounding box center [143, 25] width 17 height 6
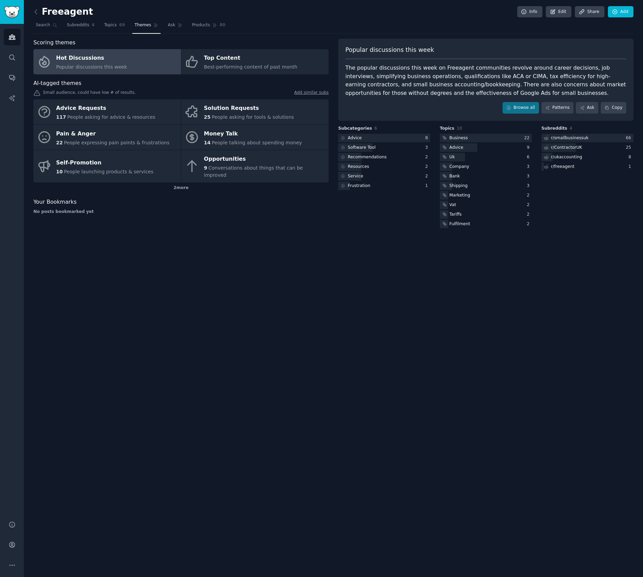
click at [317, 94] on link "Add similar subs" at bounding box center [311, 93] width 34 height 7
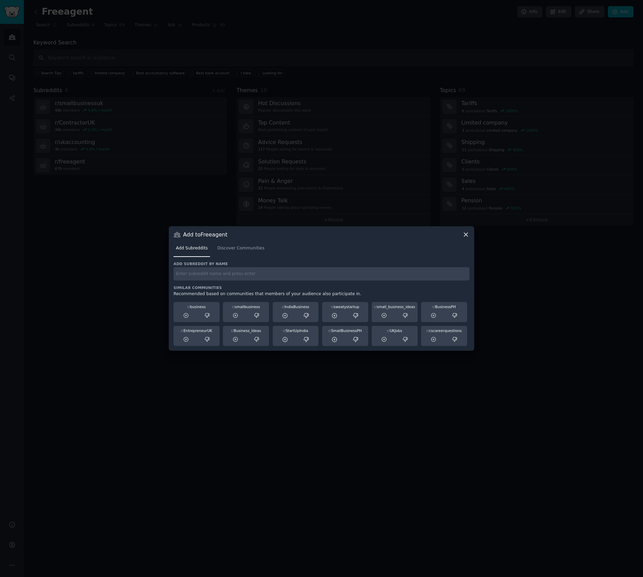
click at [270, 249] on nav "Add Subreddits Discover Communities" at bounding box center [322, 250] width 296 height 14
click at [252, 245] on span "Discover Communities" at bounding box center [240, 248] width 47 height 6
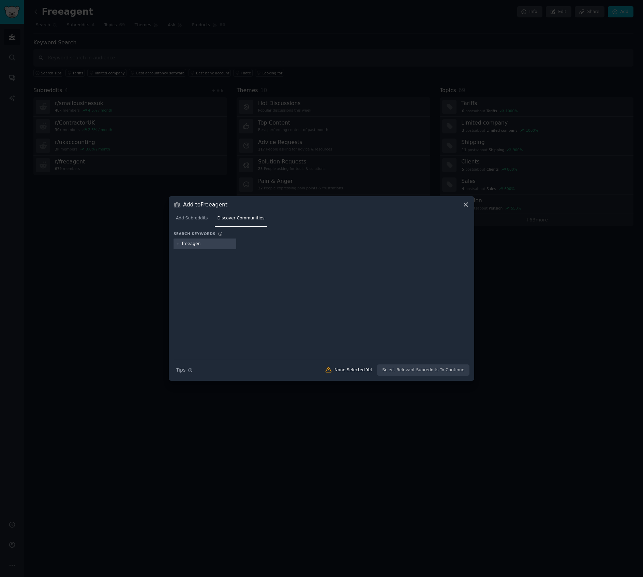
type input "freeagent"
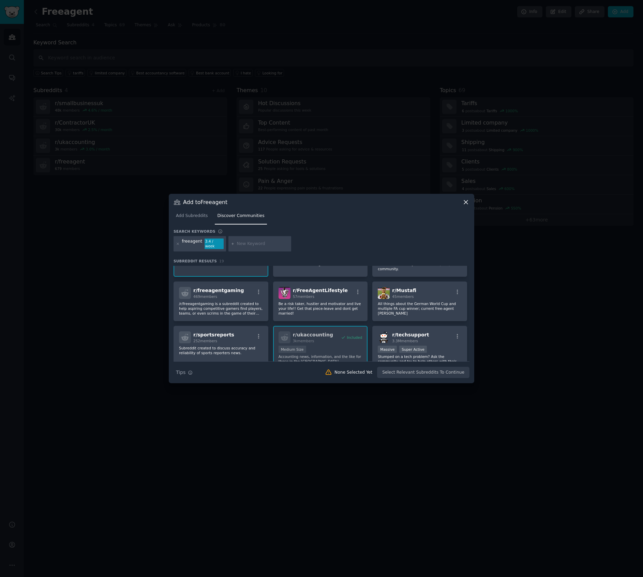
scroll to position [266, 0]
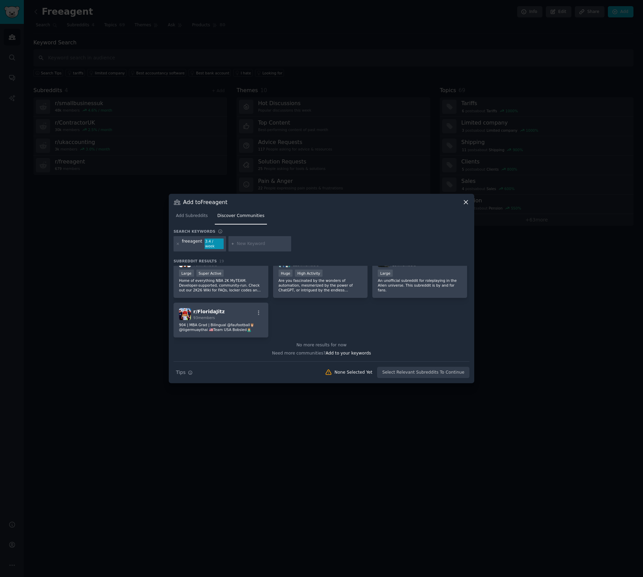
click at [331, 406] on div at bounding box center [321, 288] width 643 height 577
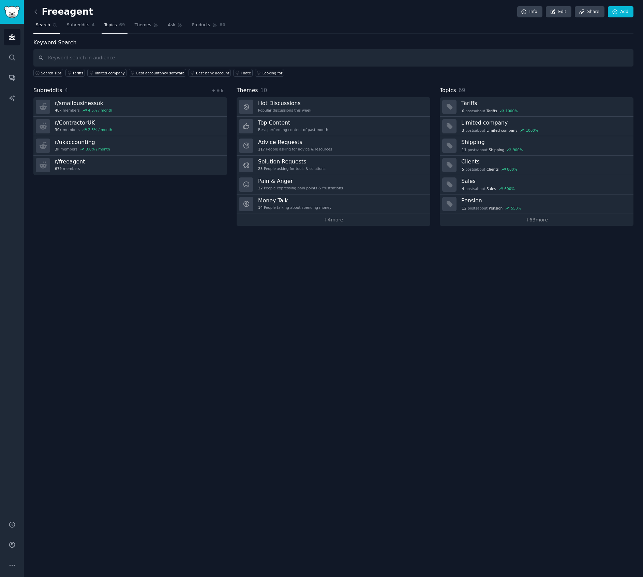
click at [125, 24] on link "Topics 69" at bounding box center [115, 27] width 26 height 14
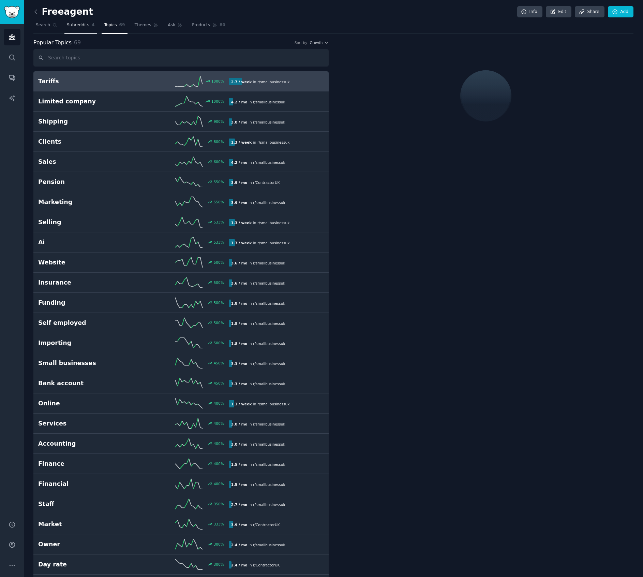
click at [88, 23] on span "Subreddits" at bounding box center [78, 25] width 23 height 6
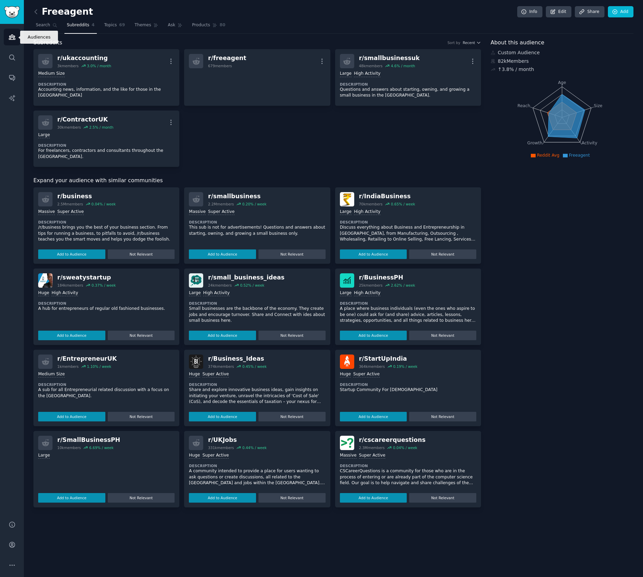
click at [9, 30] on link "Audiences" at bounding box center [12, 37] width 17 height 17
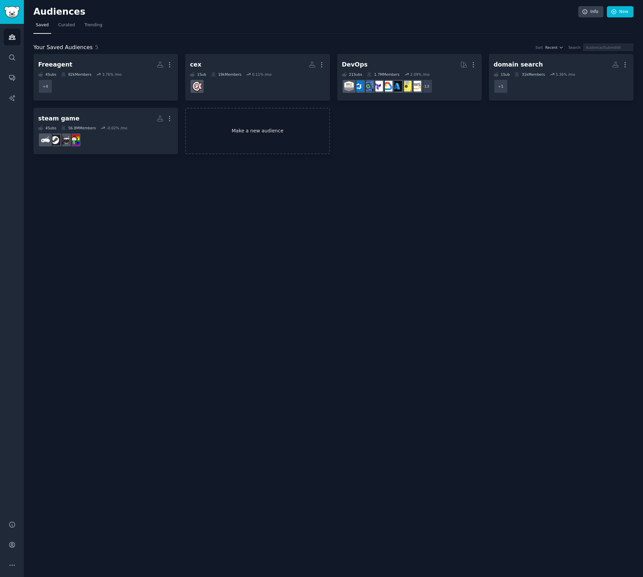
click at [238, 131] on link "Make a new audience" at bounding box center [257, 131] width 145 height 47
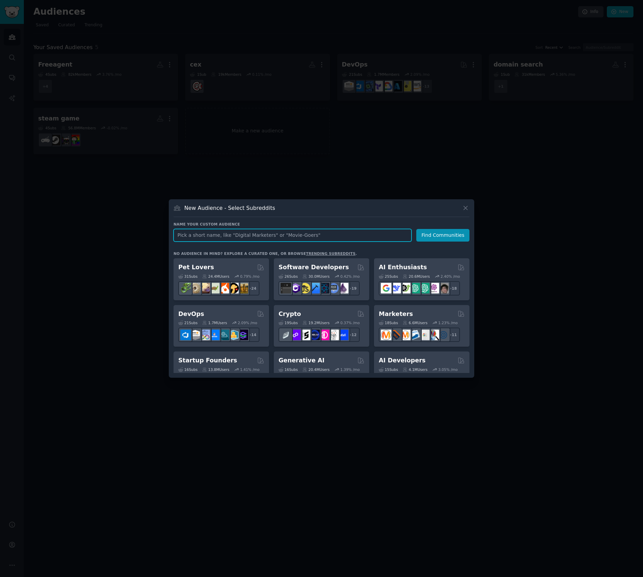
paste input "tariff codes"
type input "tariff codes uk"
click button "Find Communities" at bounding box center [442, 235] width 53 height 13
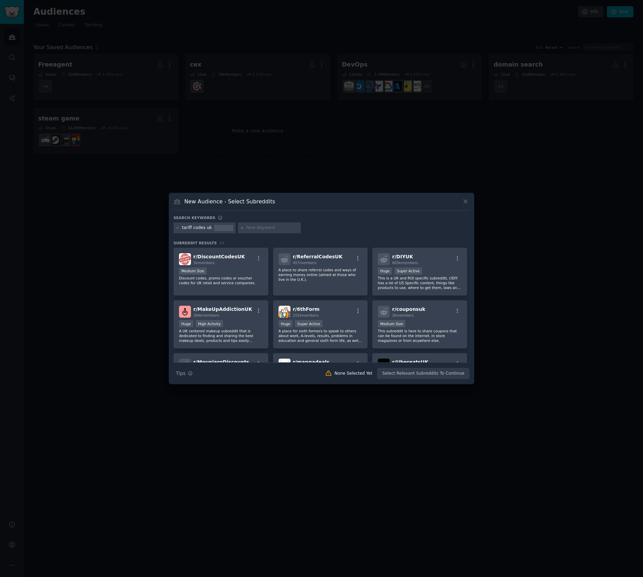
click at [200, 226] on div "tariff codes uk" at bounding box center [197, 228] width 30 height 6
drag, startPoint x: 196, startPoint y: 228, endPoint x: 188, endPoint y: 228, distance: 8.9
click at [192, 228] on div "tariff codes uk" at bounding box center [197, 228] width 30 height 6
click at [177, 228] on icon at bounding box center [178, 228] width 2 height 2
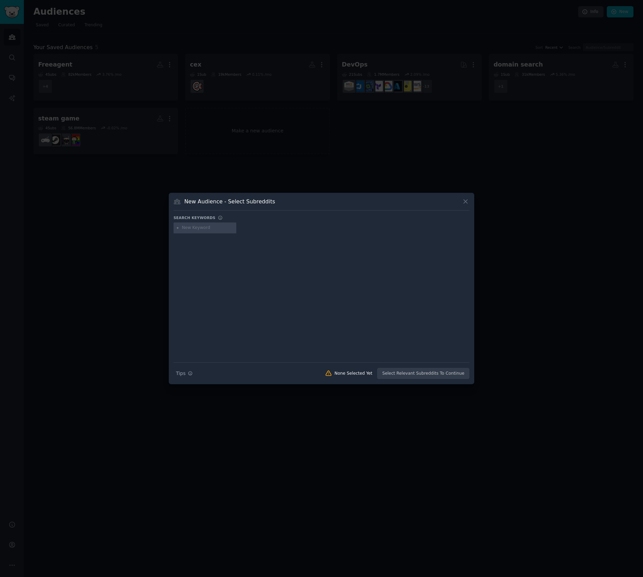
drag, startPoint x: 194, startPoint y: 230, endPoint x: 198, endPoint y: 234, distance: 6.1
click at [194, 230] on input "text" at bounding box center [208, 228] width 52 height 6
paste input "tariff codes"
click at [194, 227] on input "tariff codes" at bounding box center [208, 228] width 52 height 6
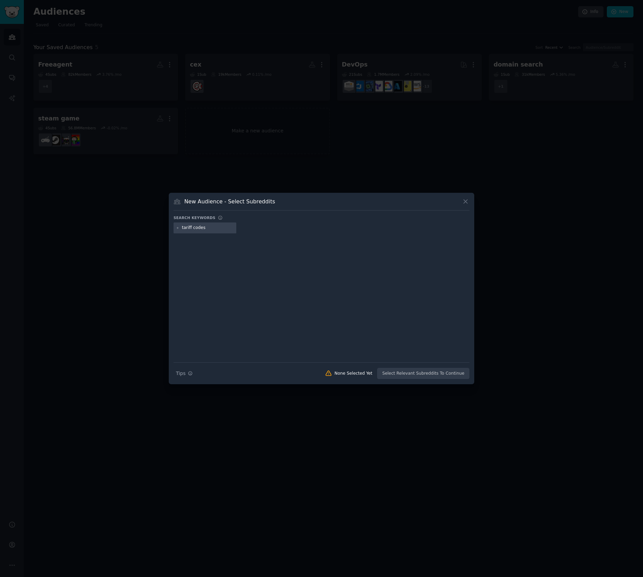
type input "tariff"
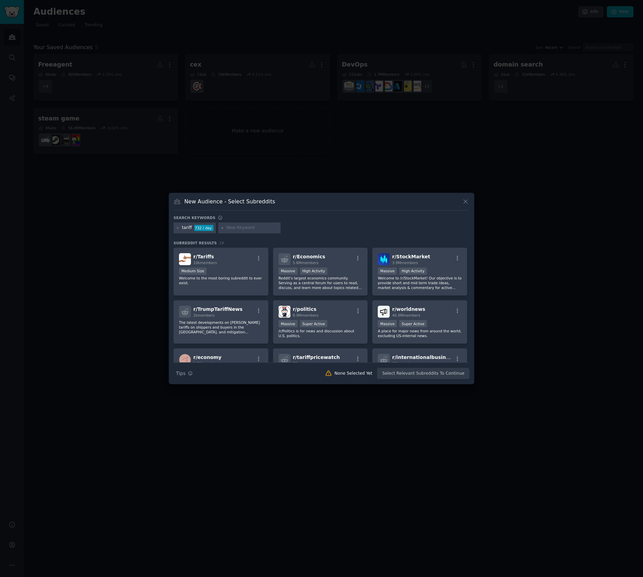
click at [179, 230] on div "tariff 732 / day" at bounding box center [195, 227] width 42 height 11
click at [187, 228] on div "tariff" at bounding box center [187, 228] width 10 height 6
click at [177, 225] on div at bounding box center [178, 228] width 4 height 6
click at [177, 228] on icon at bounding box center [178, 228] width 4 height 4
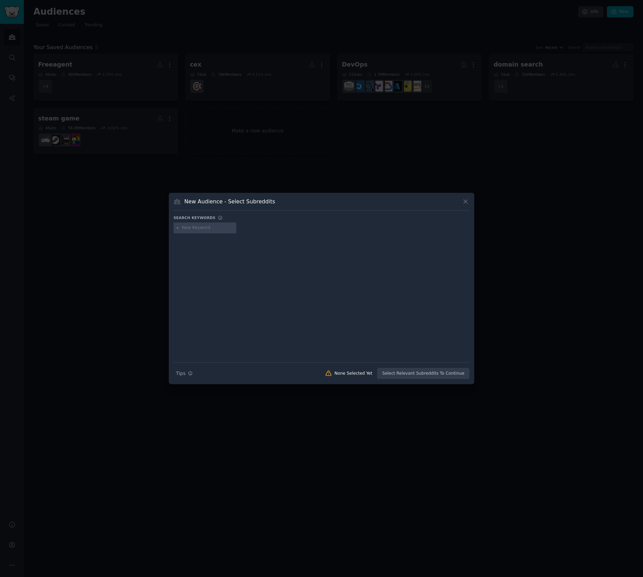
click at [192, 228] on input "text" at bounding box center [208, 228] width 52 height 6
paste input "Commodity code"
type input "Commodity code"
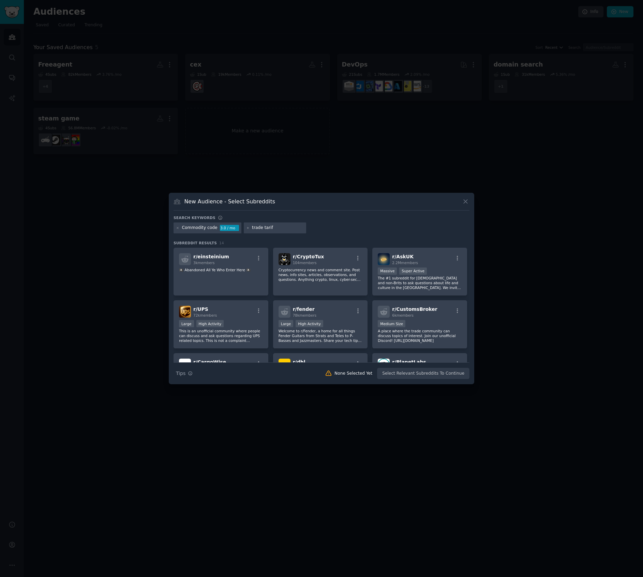
type input "trade tariff"
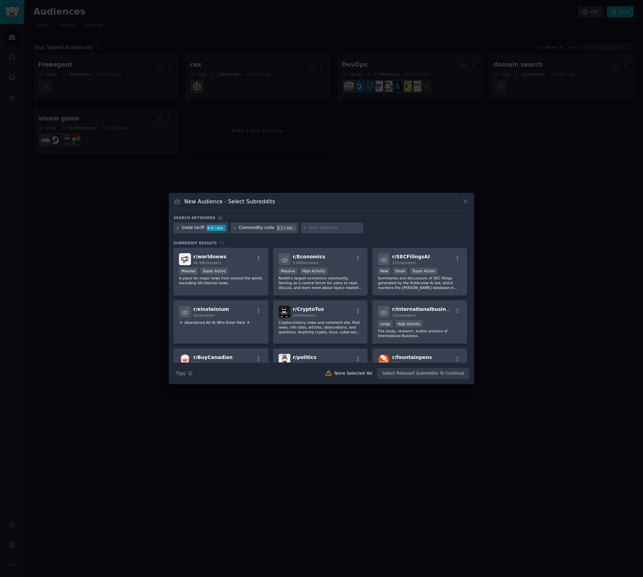
click at [177, 228] on icon at bounding box center [178, 228] width 2 height 2
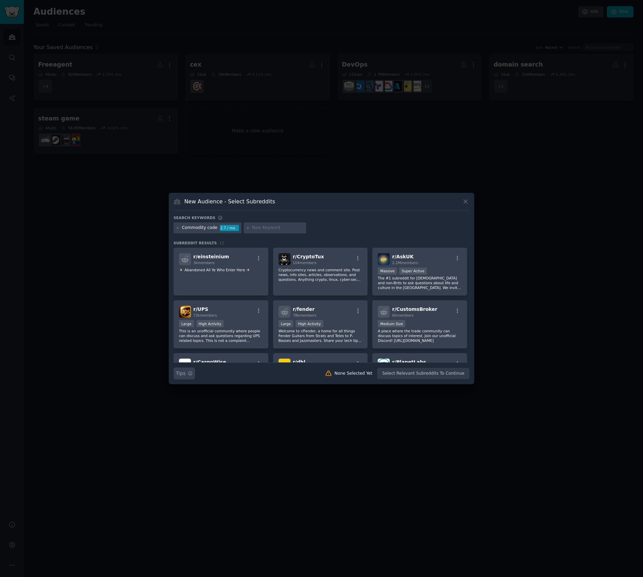
click at [192, 374] on icon "button" at bounding box center [190, 373] width 5 height 5
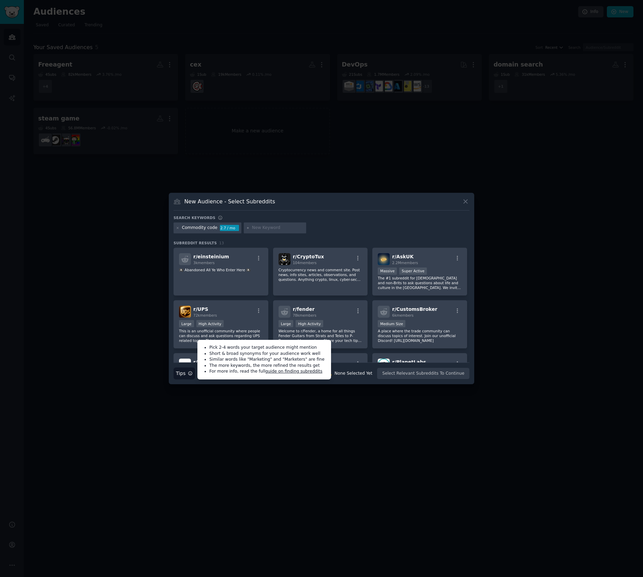
click at [196, 378] on div "Search Tips Tips Pick 2-4 words your target audience might mention Short & broa…" at bounding box center [322, 370] width 296 height 17
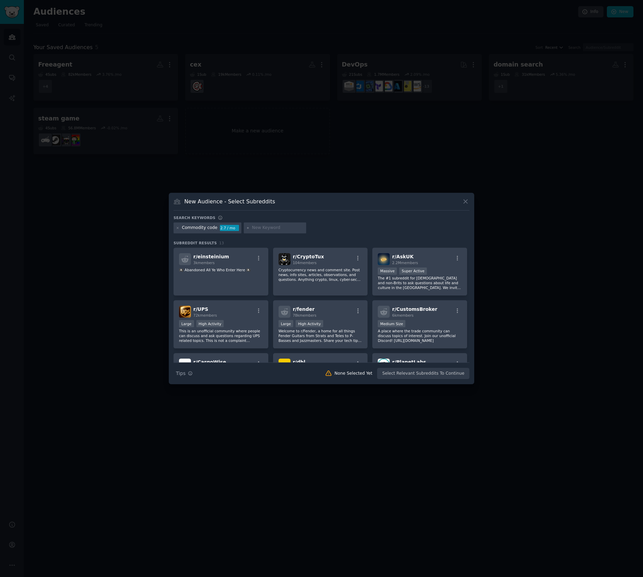
click at [261, 227] on input "text" at bounding box center [278, 228] width 52 height 6
type input "hs code"
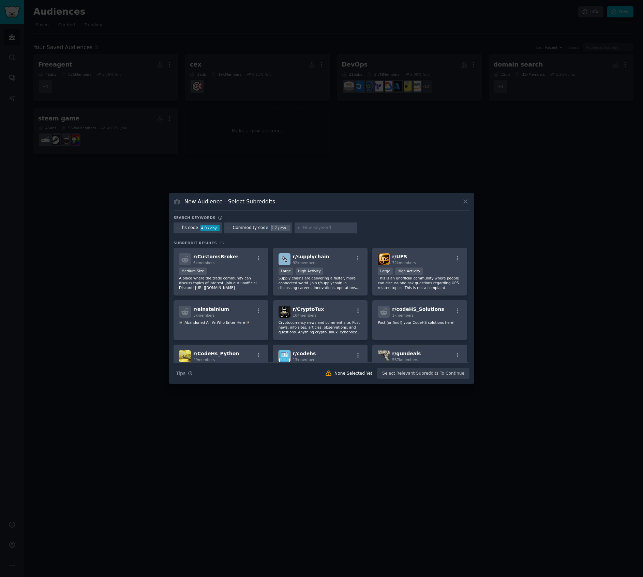
paste input "Trade Tariff:"
type input "Trade Tariff"
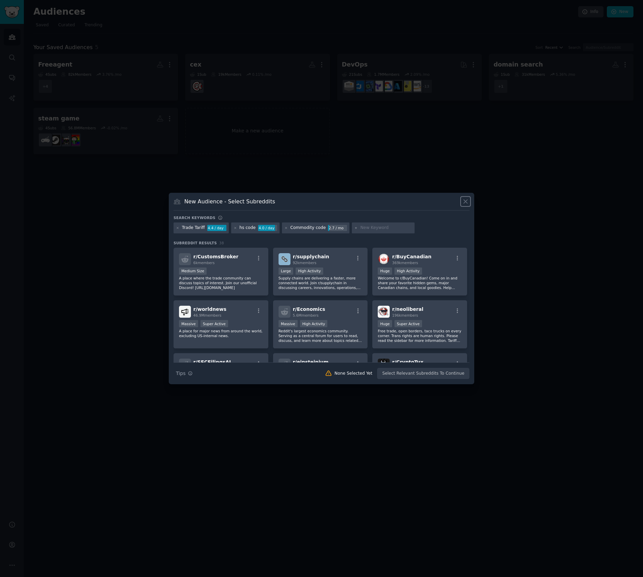
click at [462, 202] on icon at bounding box center [465, 201] width 7 height 7
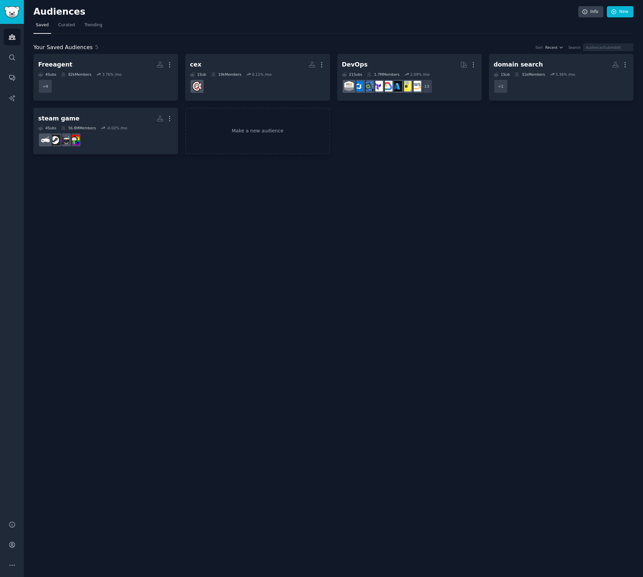
click at [456, 179] on div "Audiences Info New Saved Curated Trending Your Saved Audiences 5 Sort Recent Se…" at bounding box center [333, 288] width 619 height 577
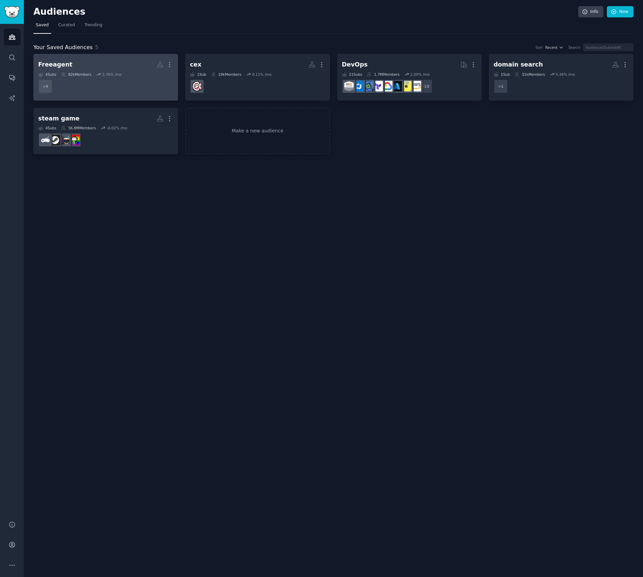
click at [143, 95] on link "Freeagent More 4 Sub s 82k Members 3.76 % /mo + 4" at bounding box center [105, 77] width 145 height 47
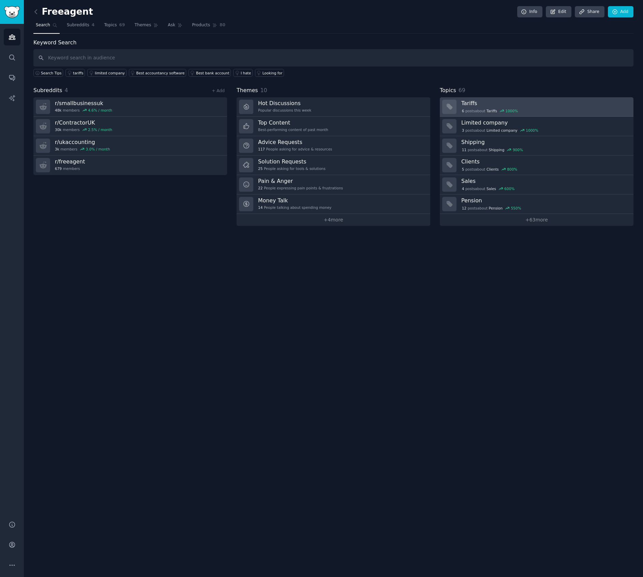
click at [523, 108] on div "6 post s about Tariffs 1000 %" at bounding box center [544, 111] width 167 height 6
click at [204, 23] on span "Products" at bounding box center [201, 25] width 18 height 6
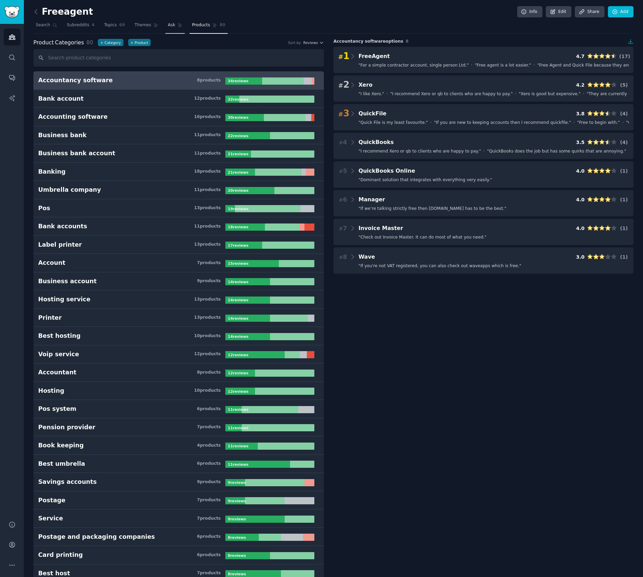
click at [173, 26] on span "Ask" at bounding box center [172, 25] width 8 height 6
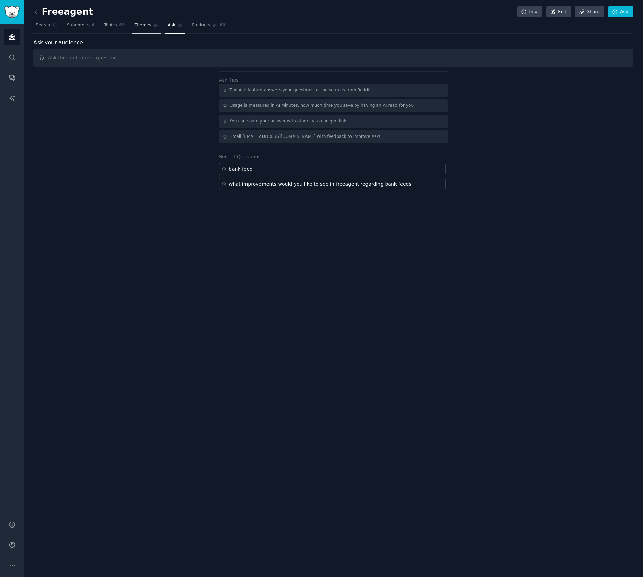
click at [149, 33] on link "Themes" at bounding box center [146, 27] width 29 height 14
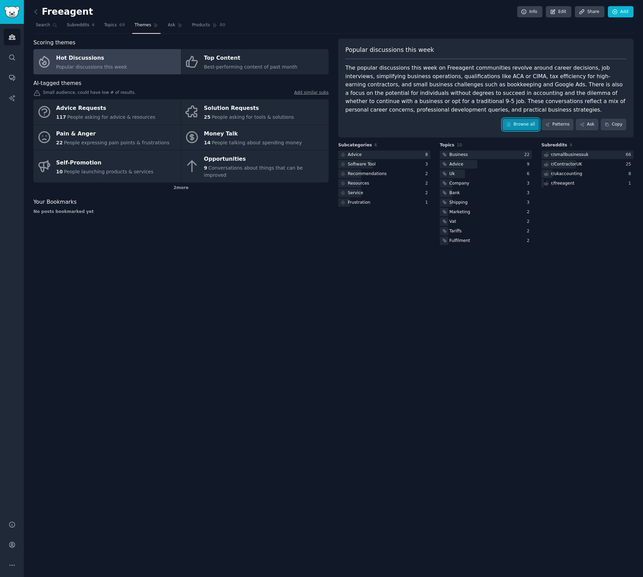
click at [514, 122] on link "Browse all" at bounding box center [521, 125] width 36 height 12
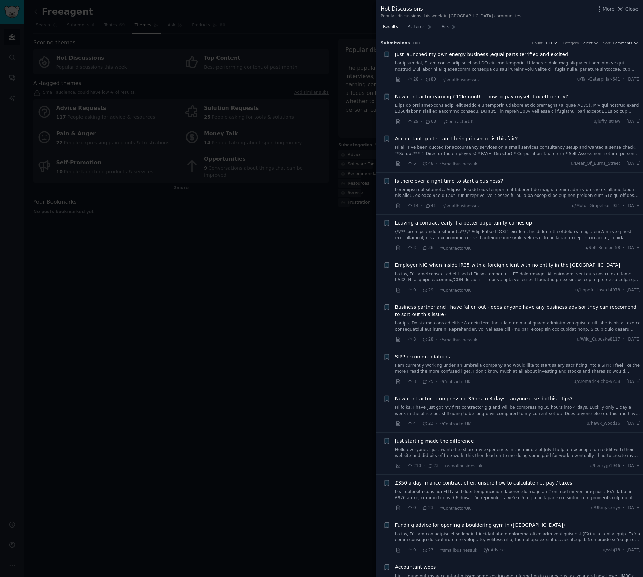
click at [461, 94] on span "New contractor earning £12k/month – how to pay myself tax-efficiently?" at bounding box center [481, 96] width 173 height 7
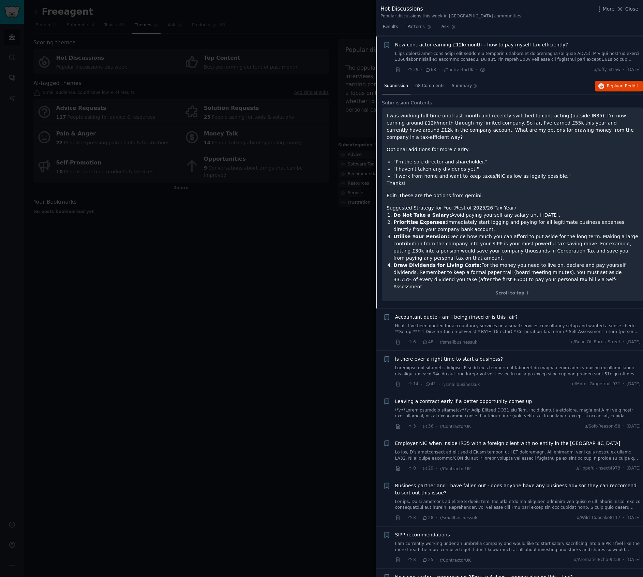
scroll to position [53, 0]
click at [628, 87] on span "on Reddit" at bounding box center [629, 85] width 20 height 5
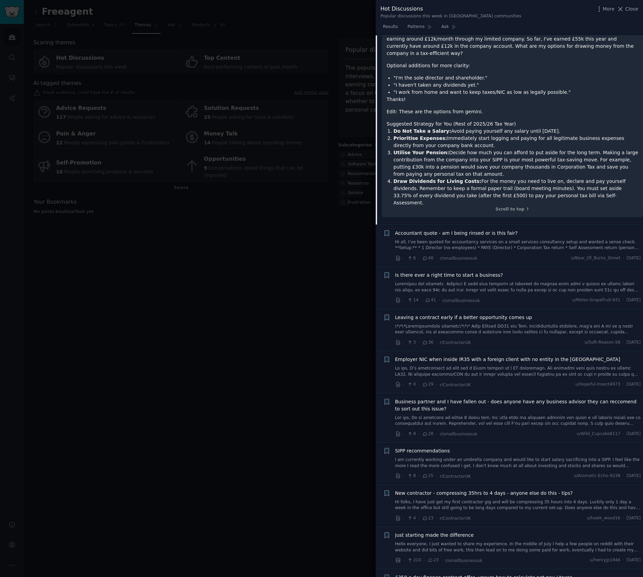
scroll to position [198, 0]
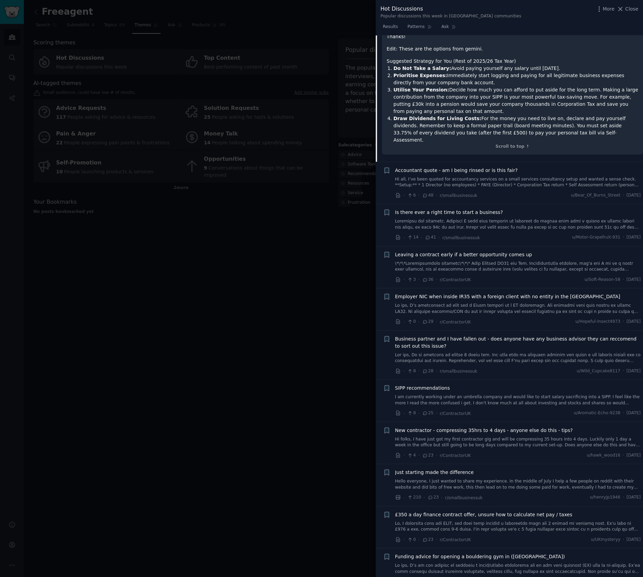
click at [570, 427] on div "New contractor - compressing 35hrs to 4 days - anyone else do this - tips?" at bounding box center [518, 430] width 246 height 7
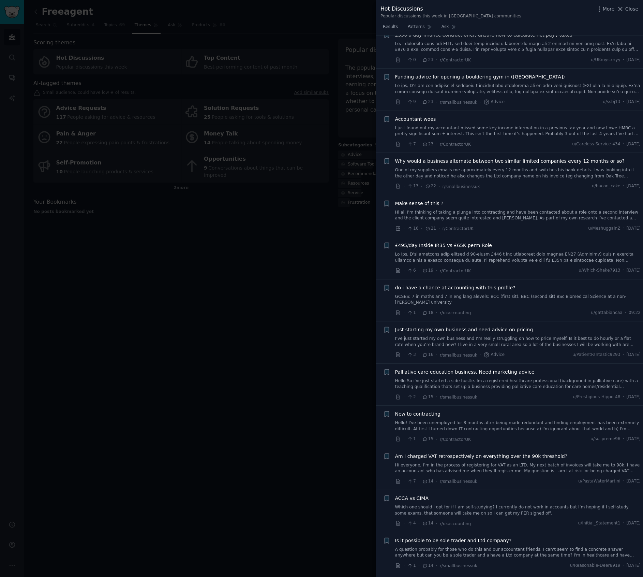
scroll to position [673, 0]
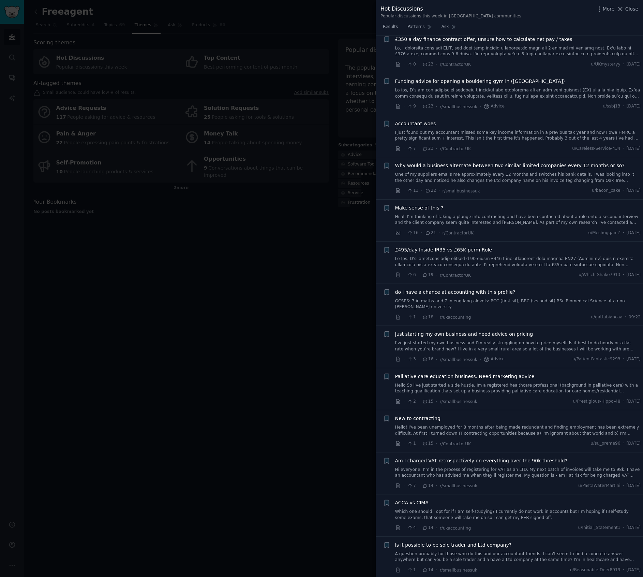
click at [417, 246] on span "£495/day Inside IR35 vs £65K perm Role" at bounding box center [443, 249] width 97 height 7
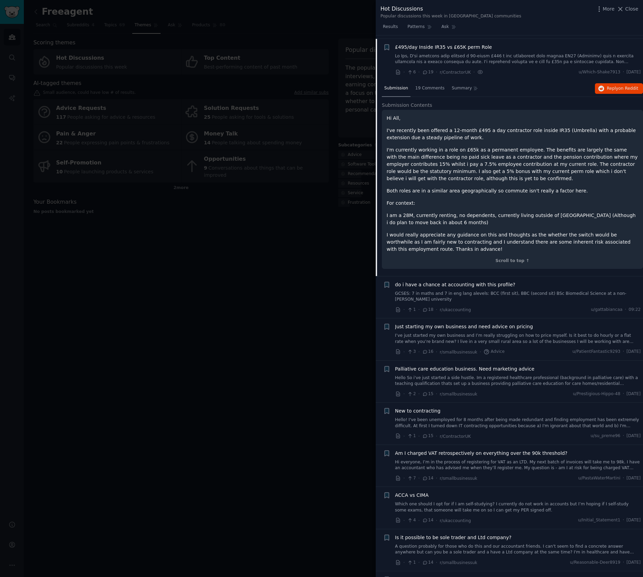
scroll to position [650, 0]
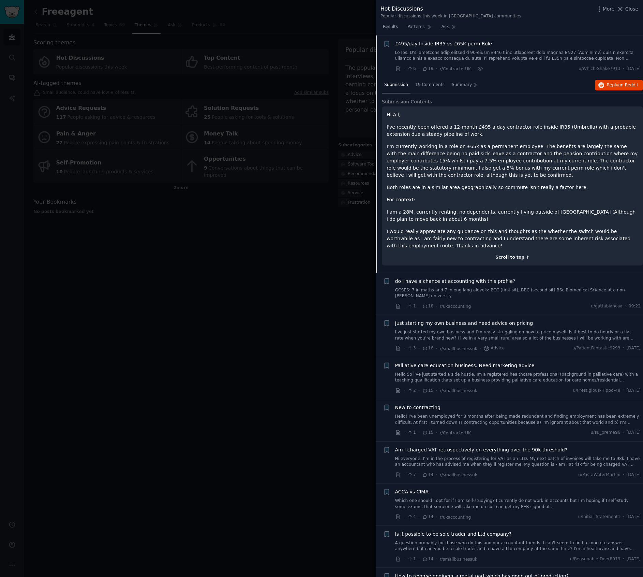
click at [509, 256] on div "Scroll to top ↑" at bounding box center [513, 257] width 252 height 6
click at [513, 326] on span "Just starting my own business and need advice on pricing" at bounding box center [464, 322] width 138 height 7
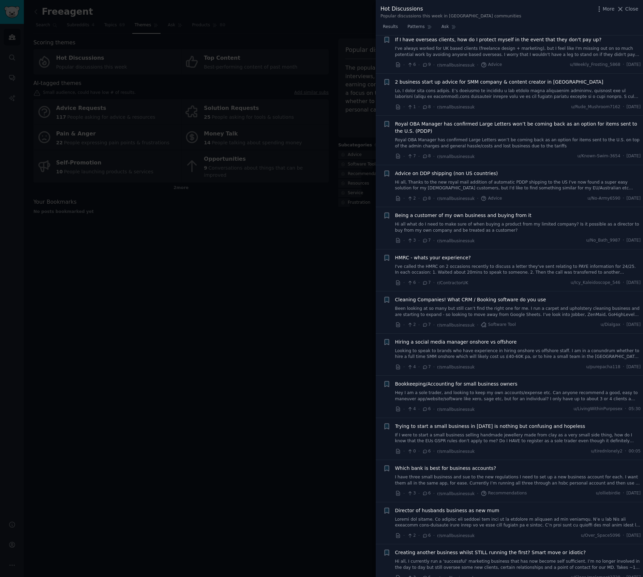
scroll to position [2298, 0]
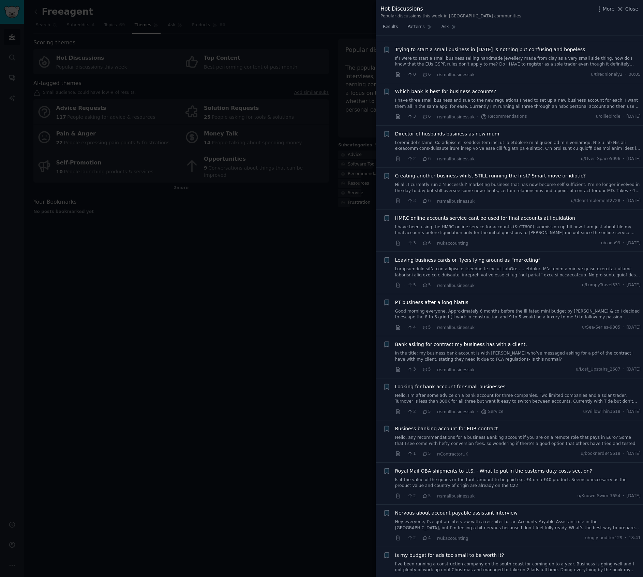
click at [305, 241] on div at bounding box center [321, 288] width 643 height 577
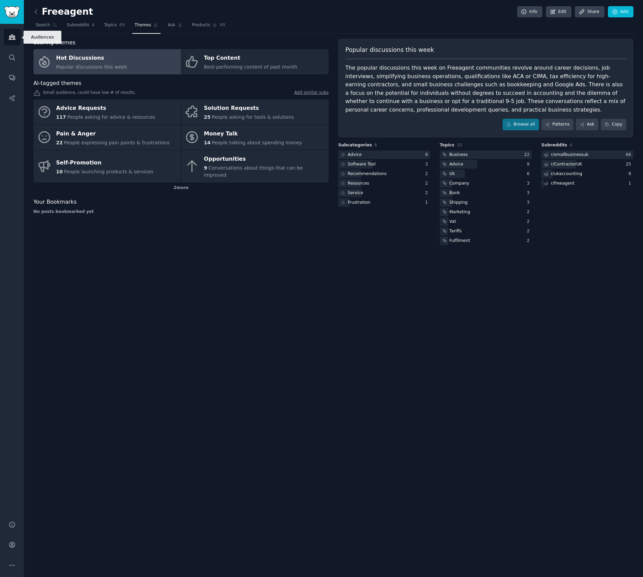
click at [14, 29] on link "Audiences" at bounding box center [12, 37] width 17 height 17
